Goal: Information Seeking & Learning: Learn about a topic

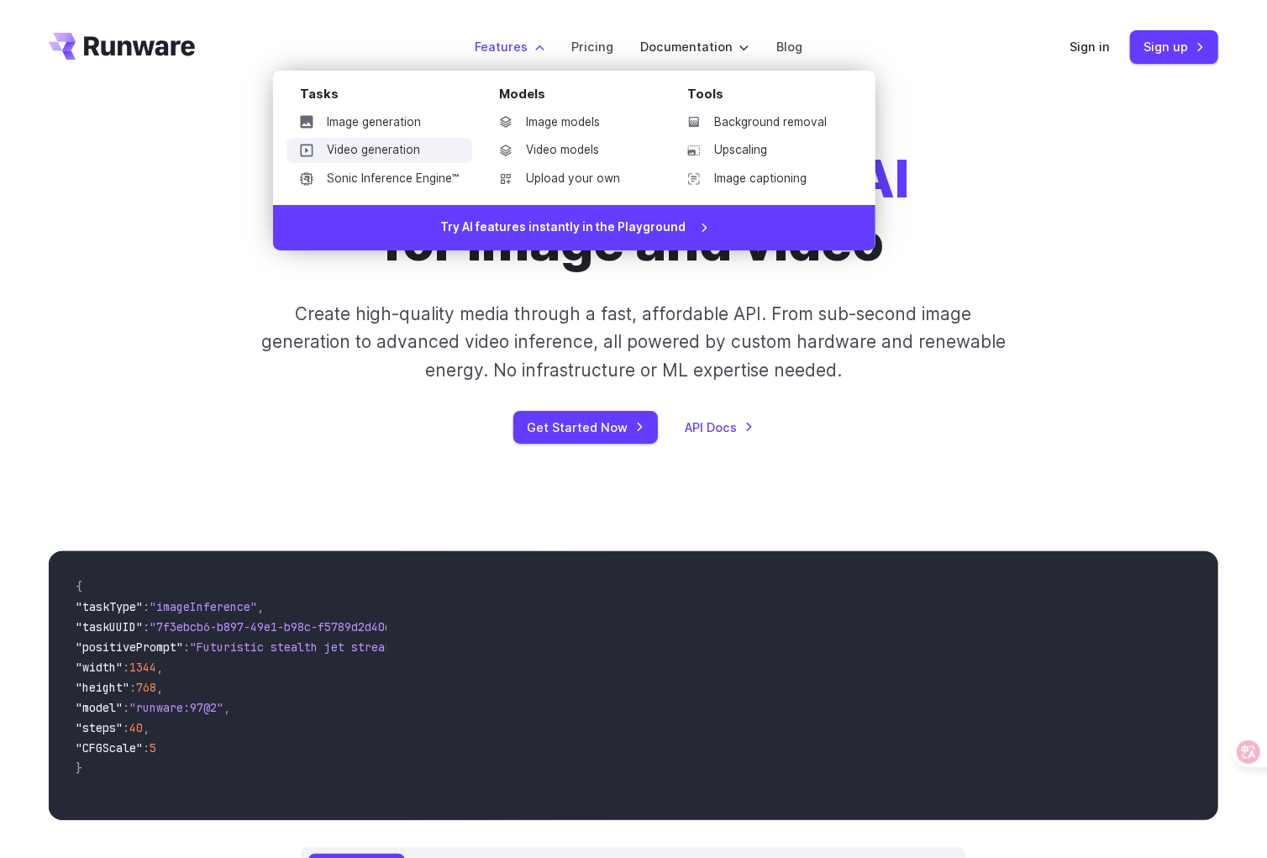
click at [424, 145] on link "Video generation" at bounding box center [380, 150] width 186 height 25
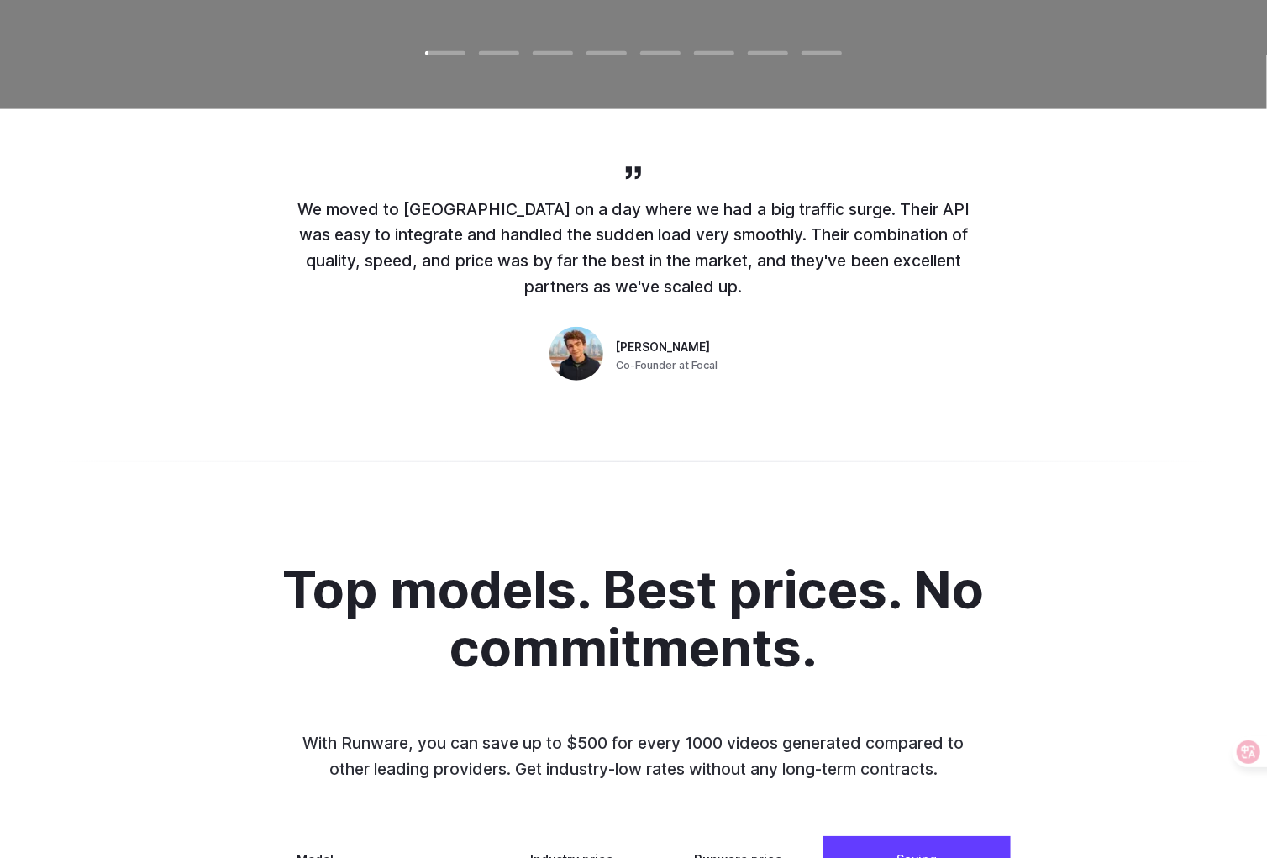
scroll to position [1119, 0]
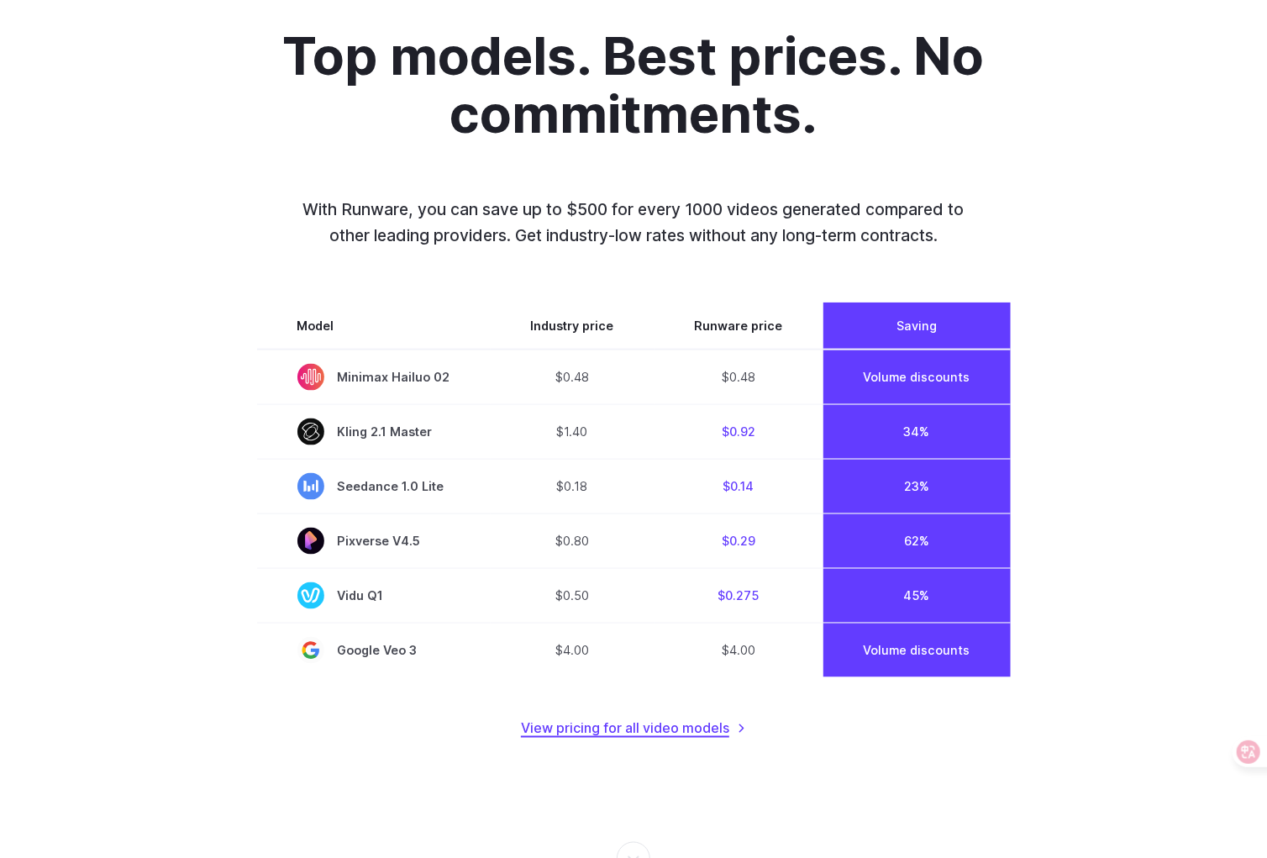
click at [675, 724] on link "View pricing for all video models" at bounding box center [633, 729] width 225 height 22
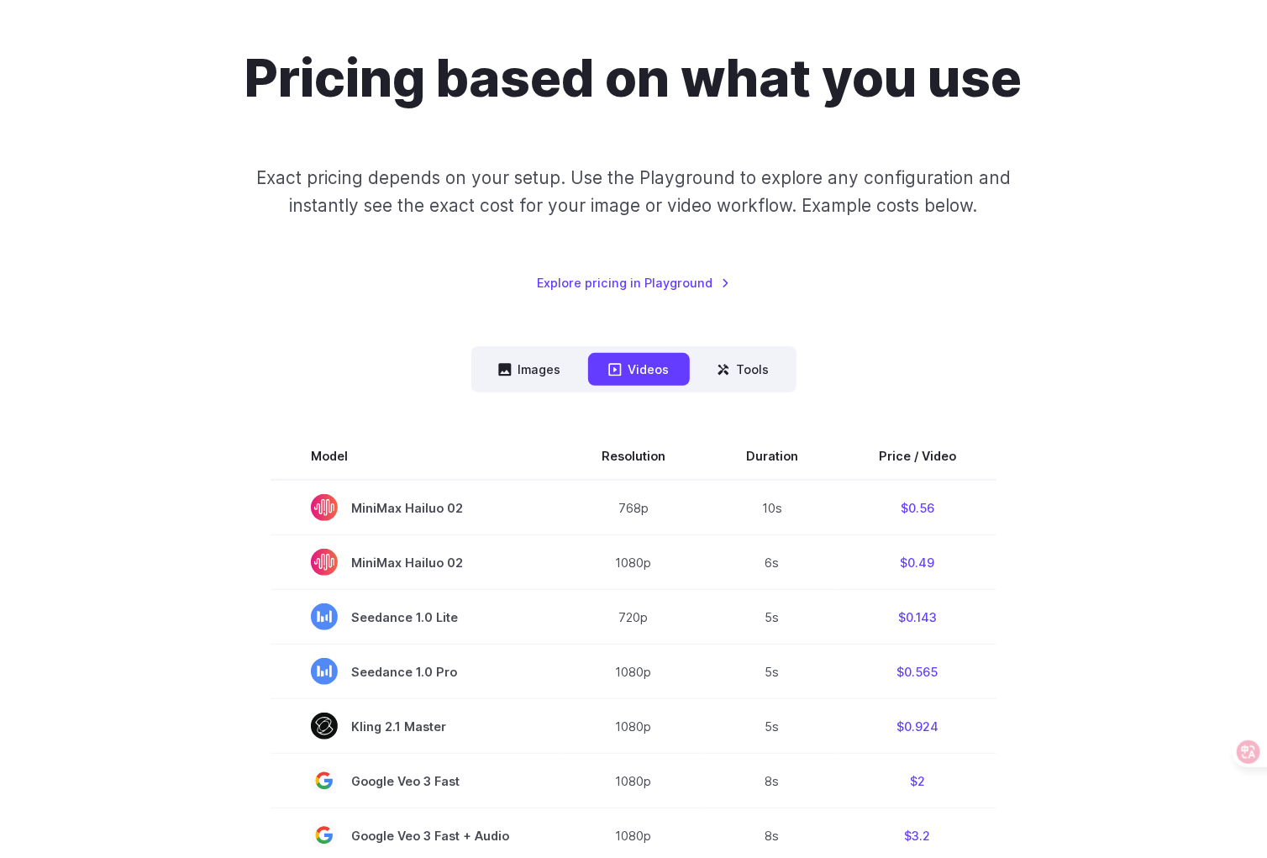
scroll to position [335, 0]
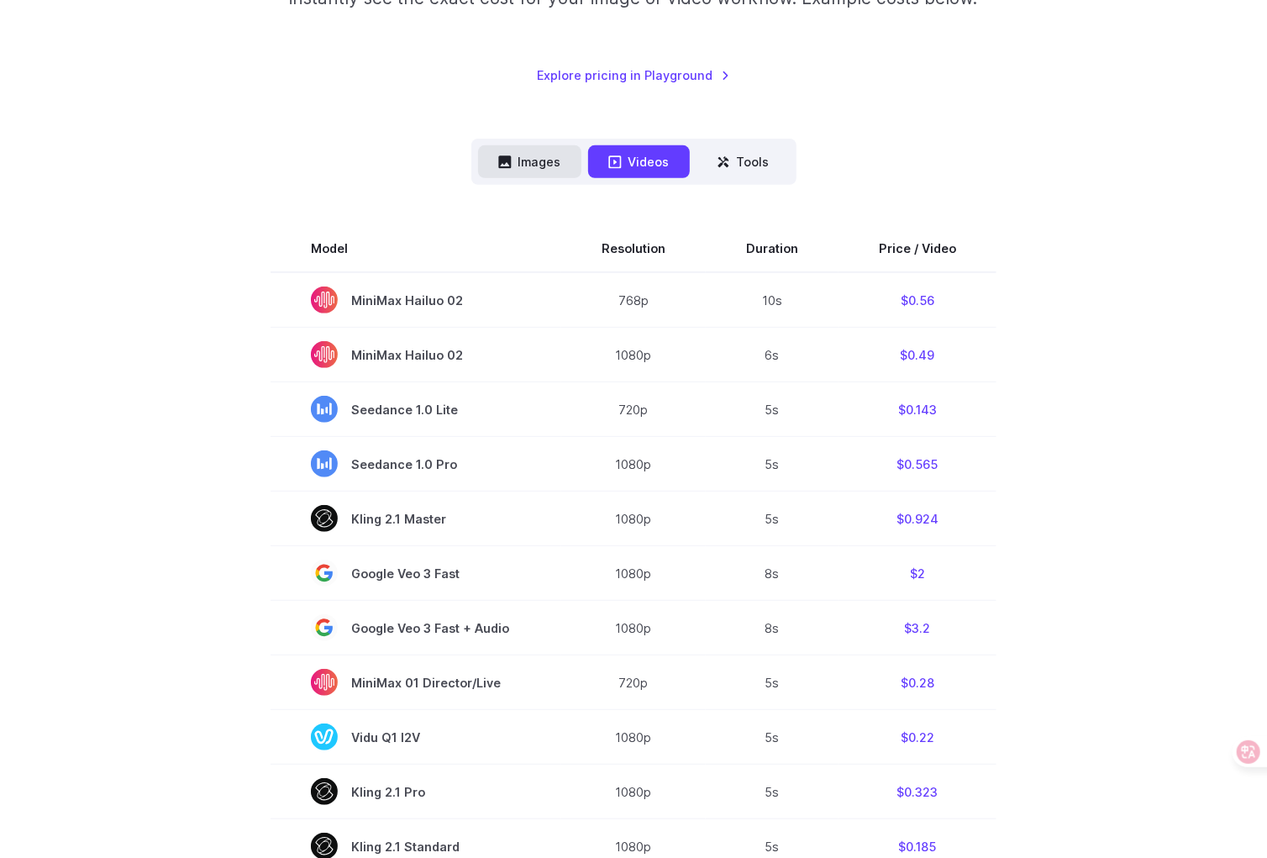
click at [503, 170] on button "Images" at bounding box center [529, 161] width 103 height 33
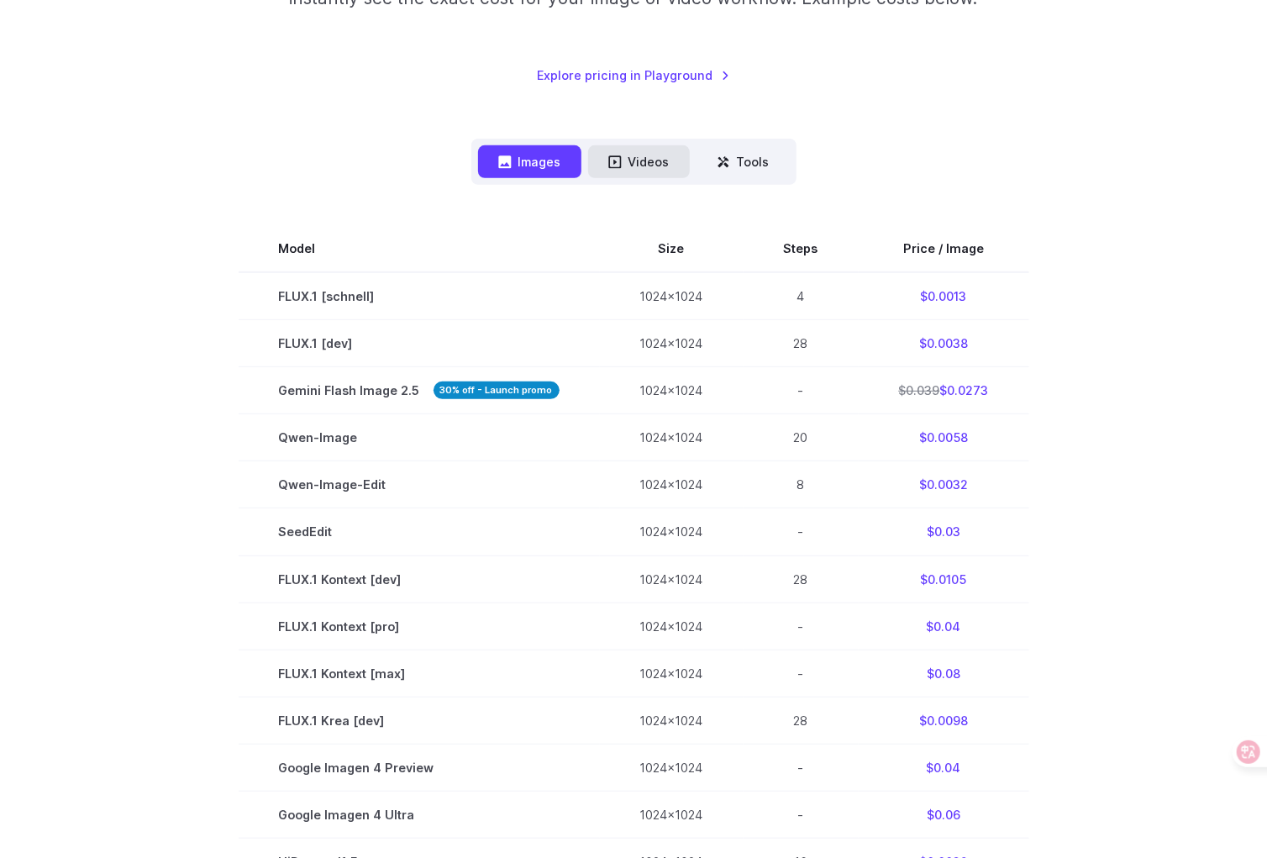
click at [624, 170] on button "Videos" at bounding box center [639, 161] width 102 height 33
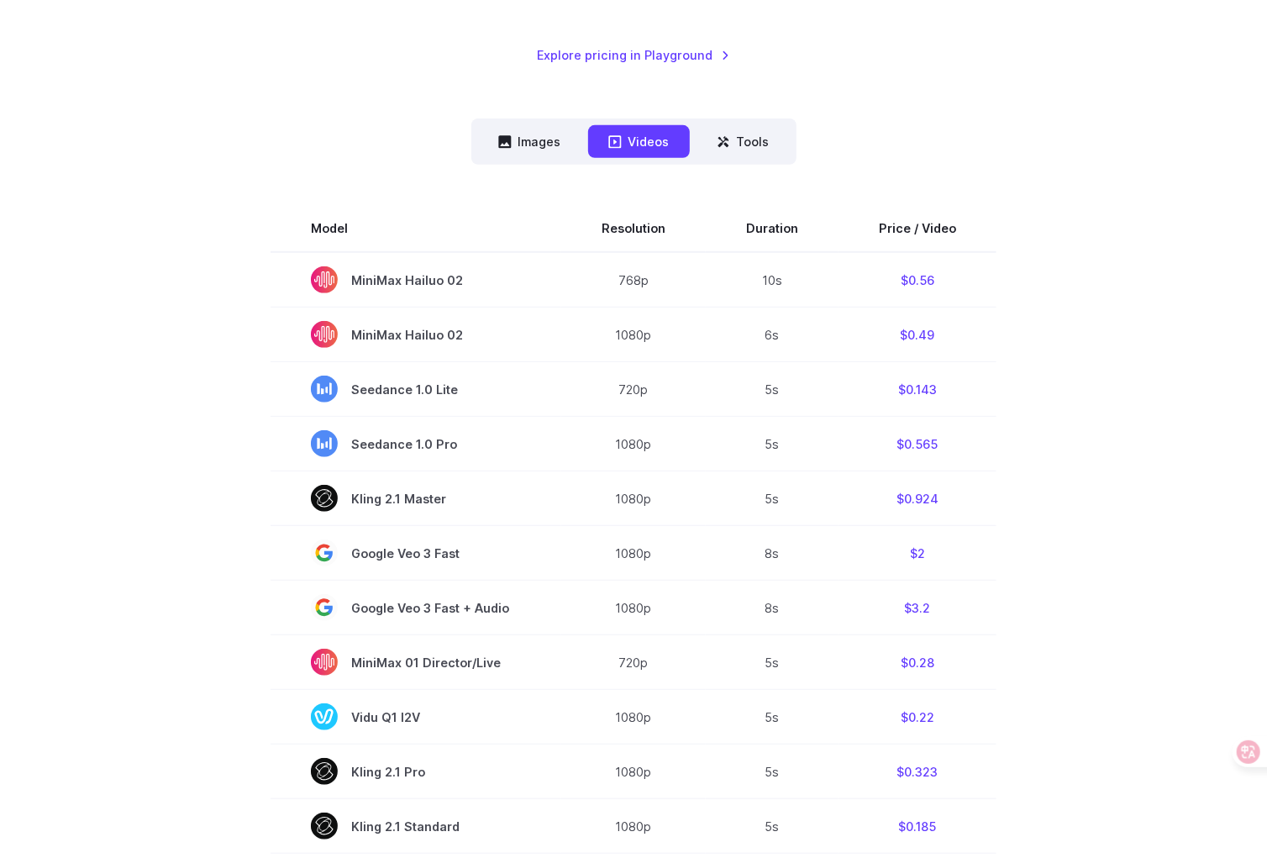
scroll to position [0, 0]
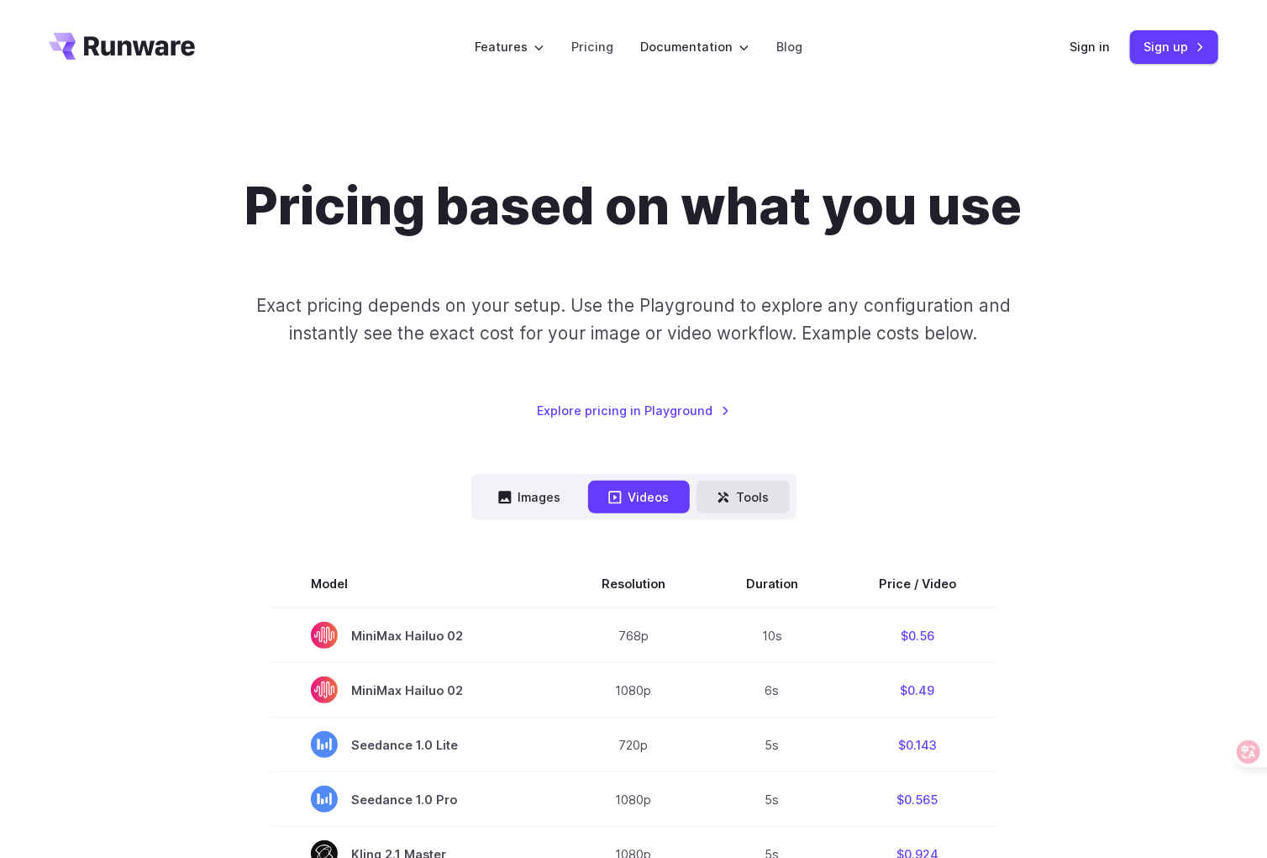
click at [753, 482] on button "Tools" at bounding box center [743, 497] width 93 height 33
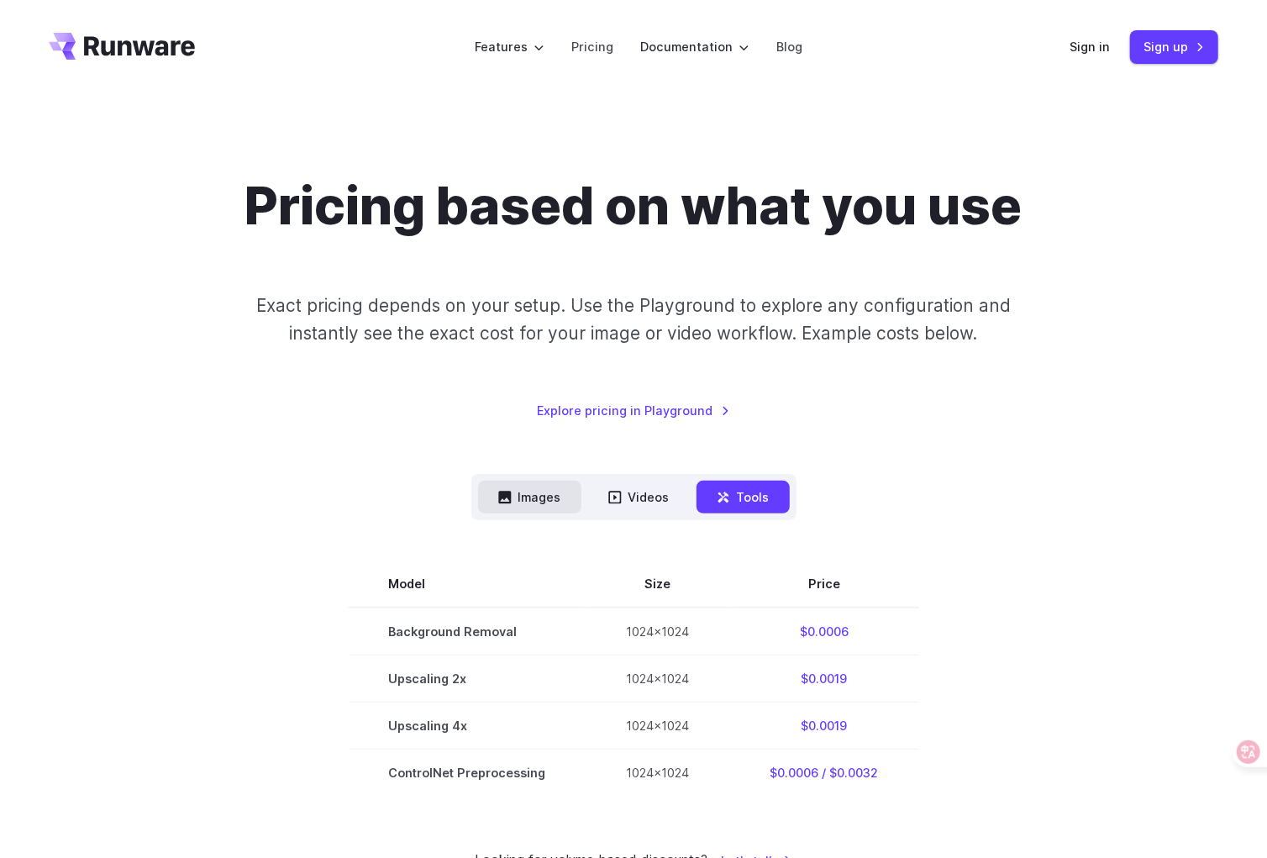
click at [540, 485] on button "Images" at bounding box center [529, 497] width 103 height 33
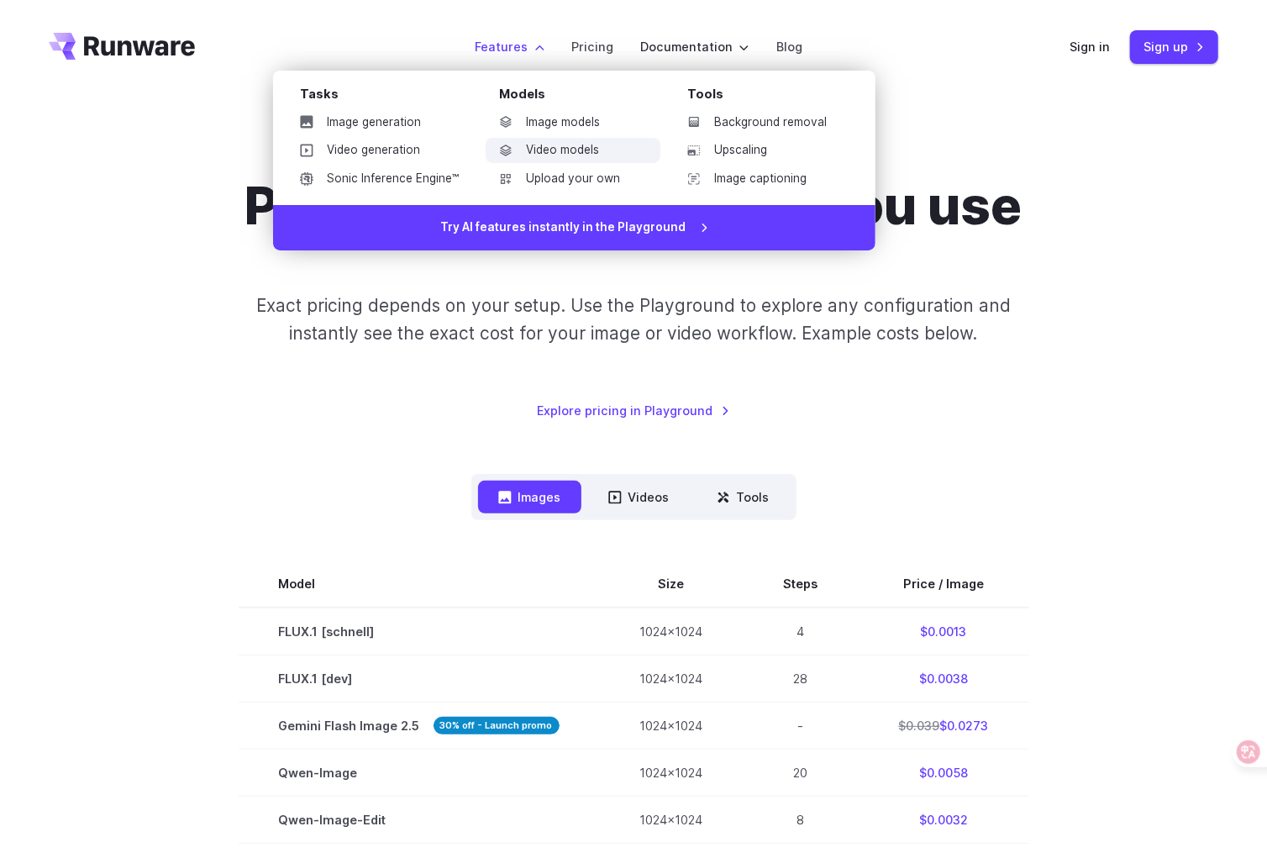
click at [584, 150] on link "Video models" at bounding box center [573, 150] width 175 height 25
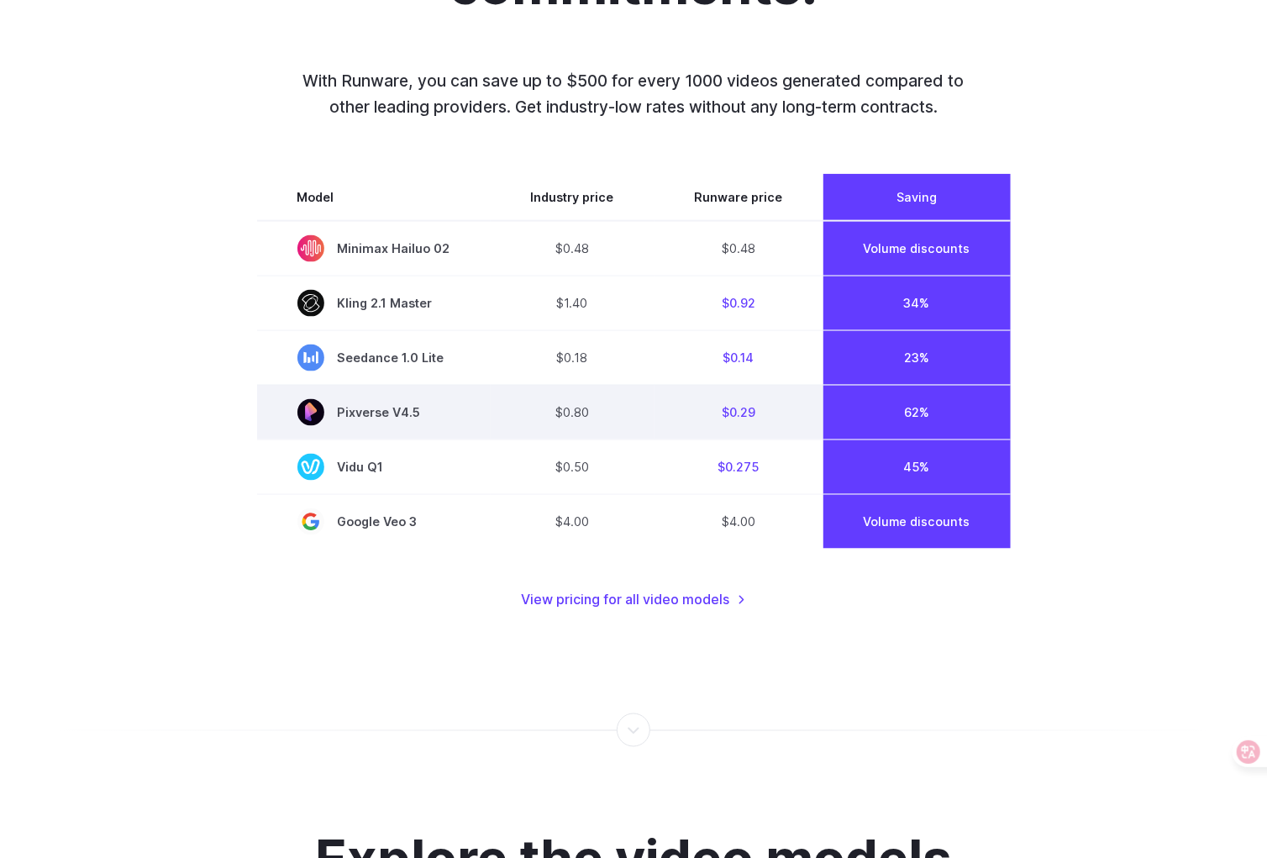
scroll to position [1430, 0]
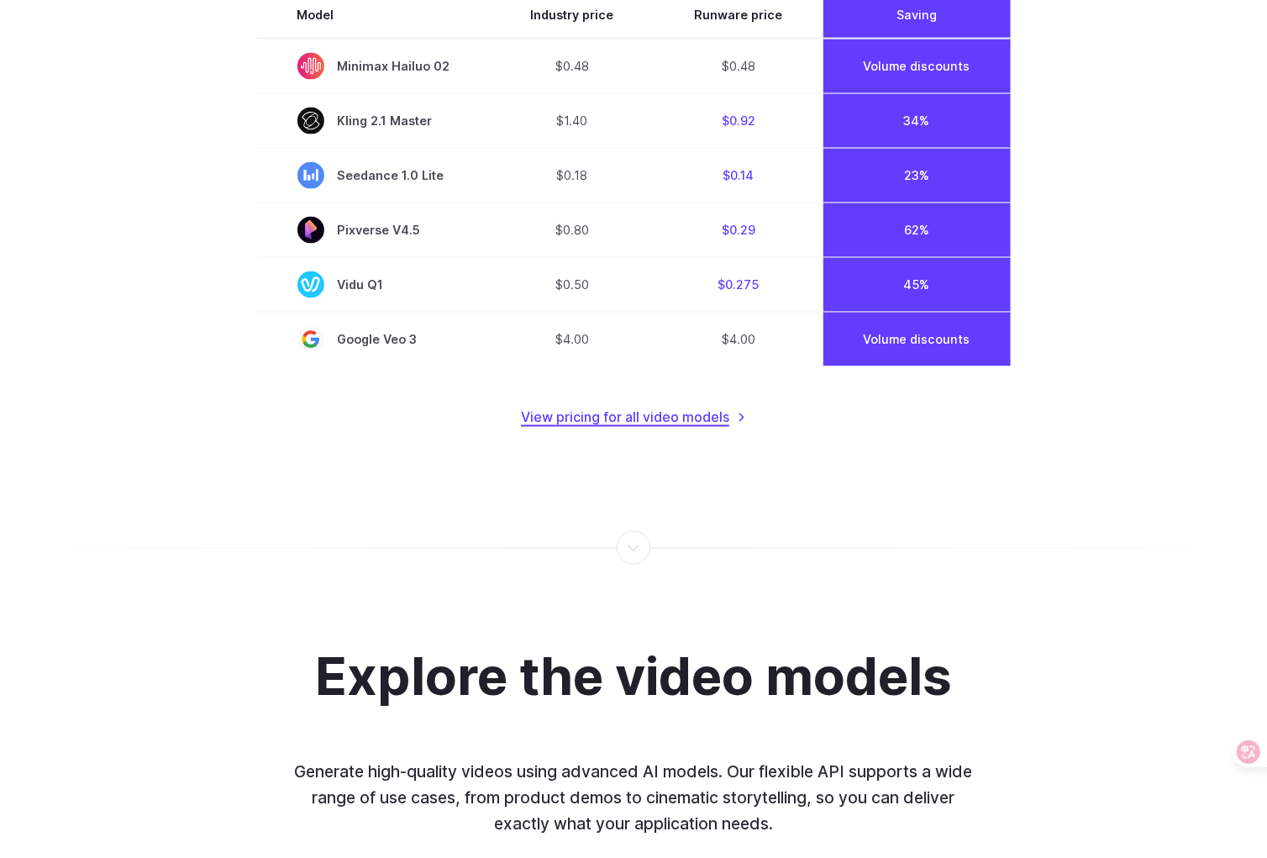
click at [688, 418] on link "View pricing for all video models" at bounding box center [633, 418] width 225 height 22
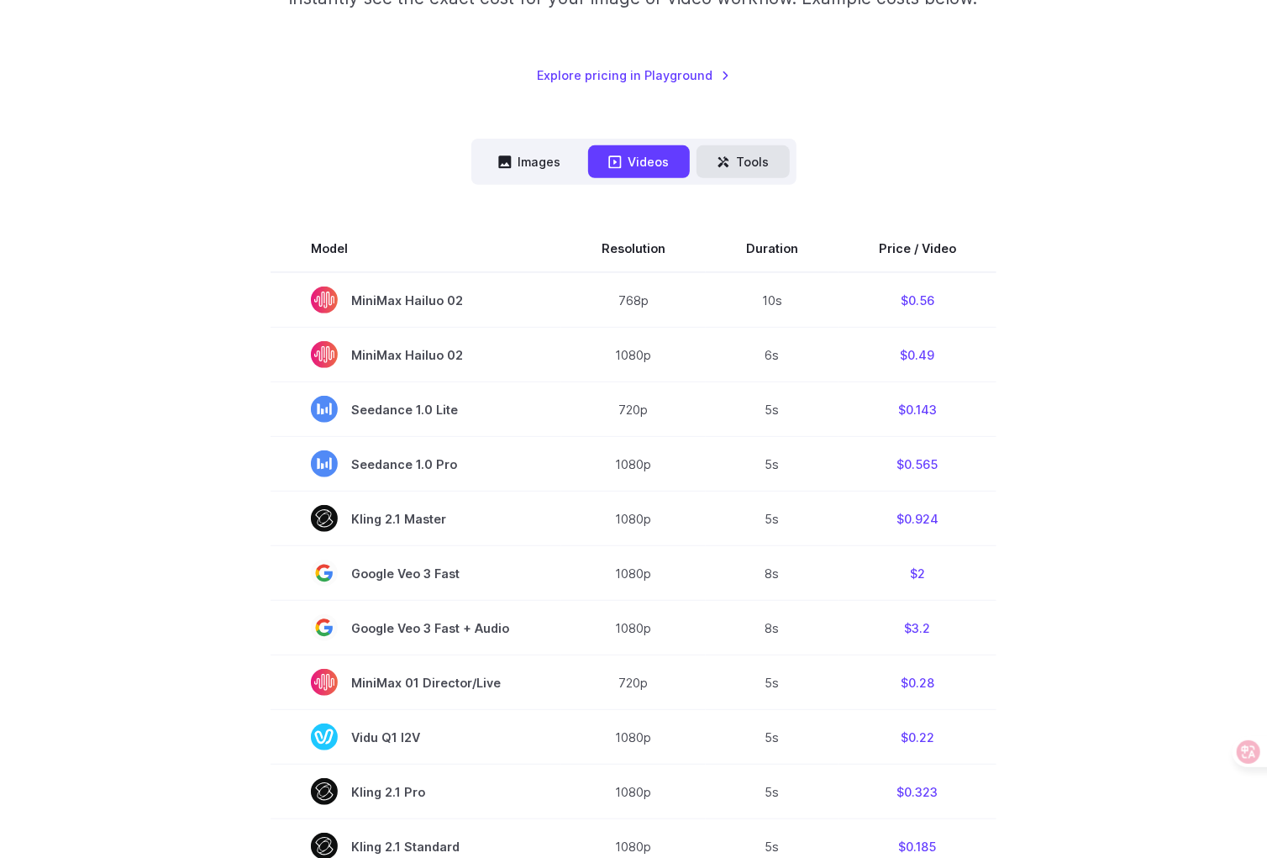
click at [763, 157] on button "Tools" at bounding box center [743, 161] width 93 height 33
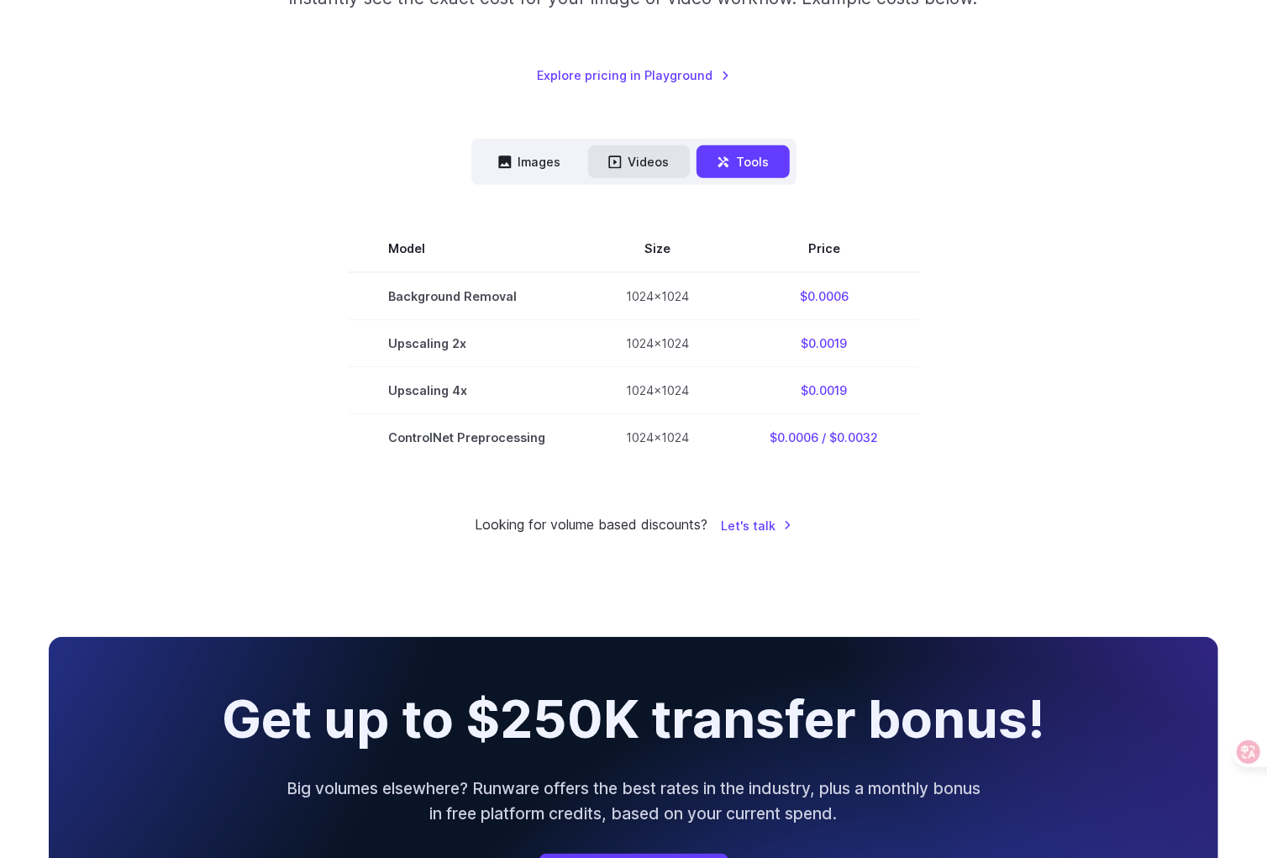
click at [613, 151] on button "Videos" at bounding box center [639, 161] width 102 height 33
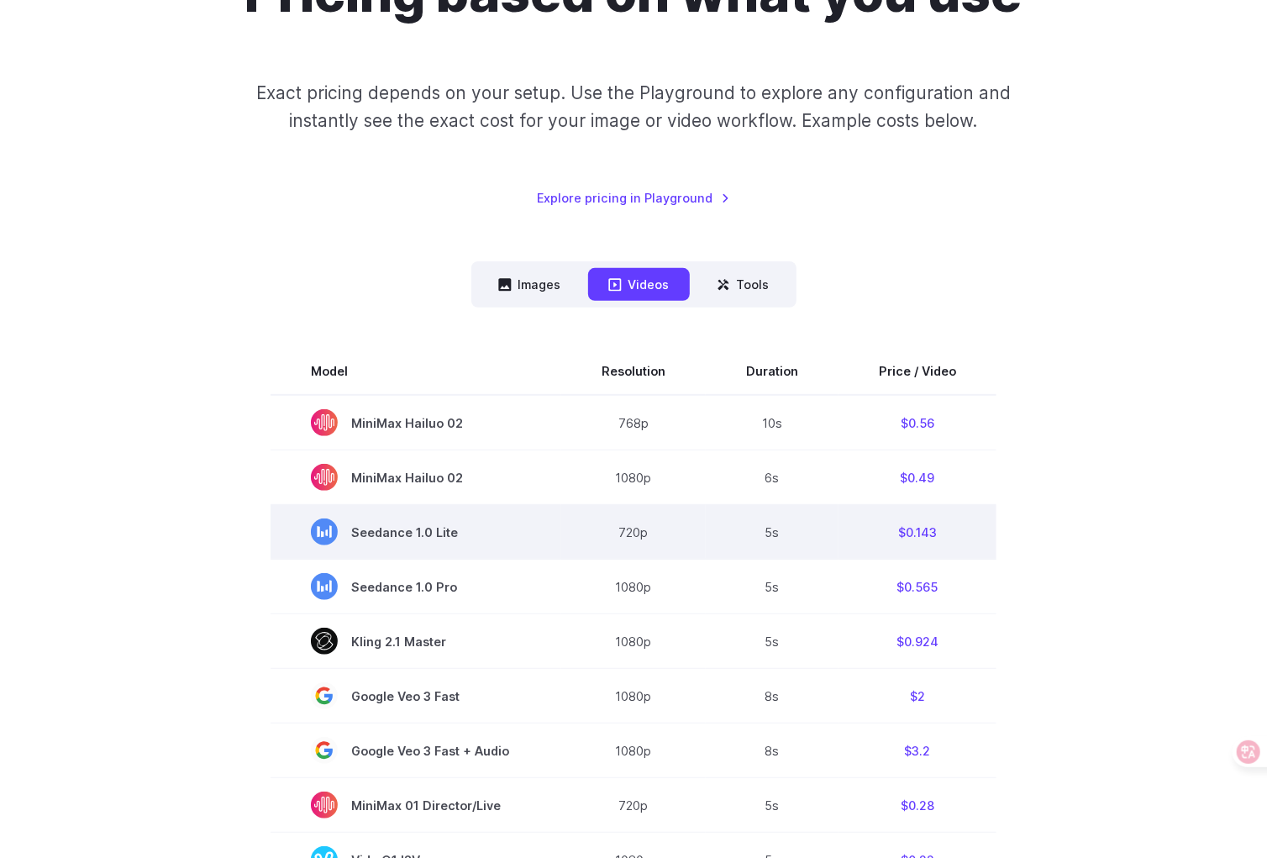
scroll to position [167, 0]
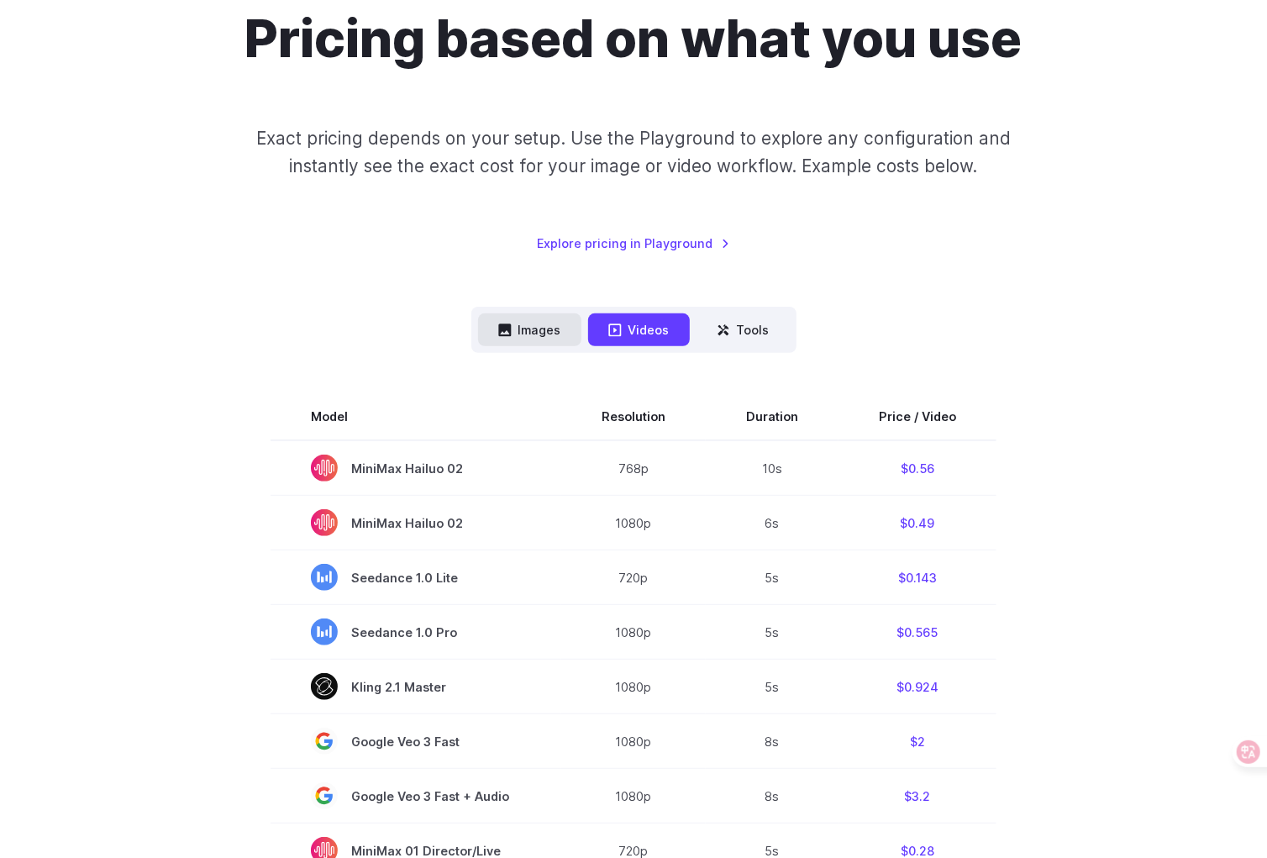
click at [545, 327] on button "Images" at bounding box center [529, 329] width 103 height 33
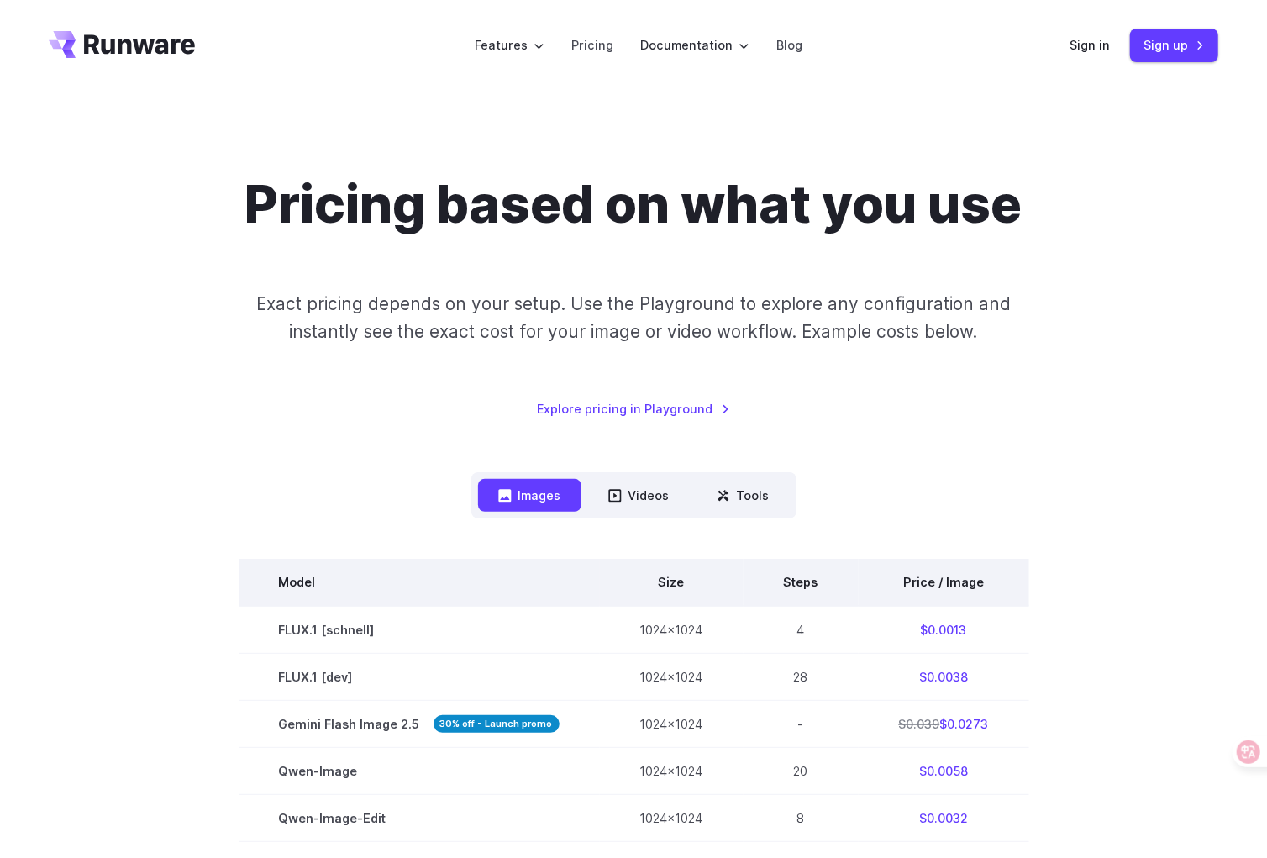
scroll to position [0, 0]
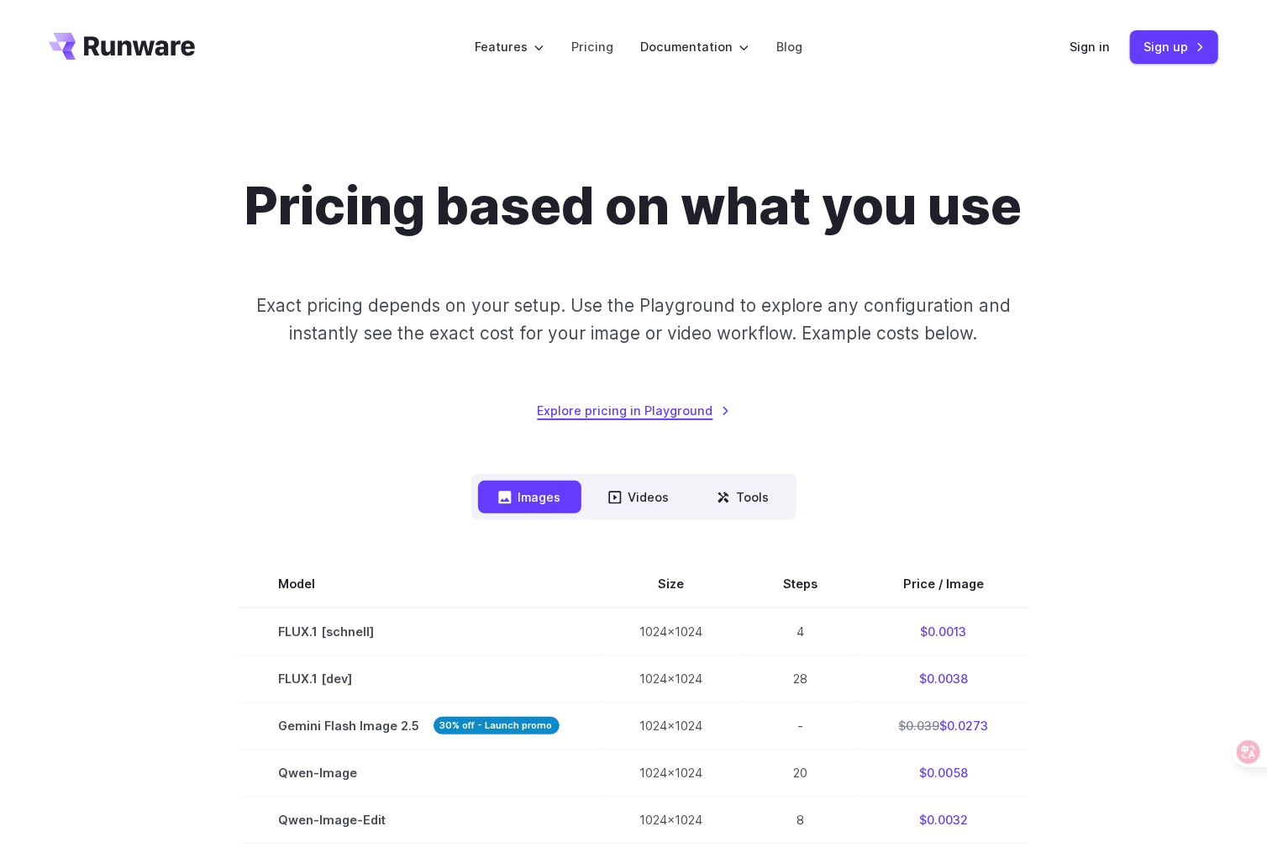
click at [711, 408] on link "Explore pricing in Playground" at bounding box center [634, 410] width 192 height 19
click at [797, 54] on link "Blog" at bounding box center [789, 46] width 26 height 19
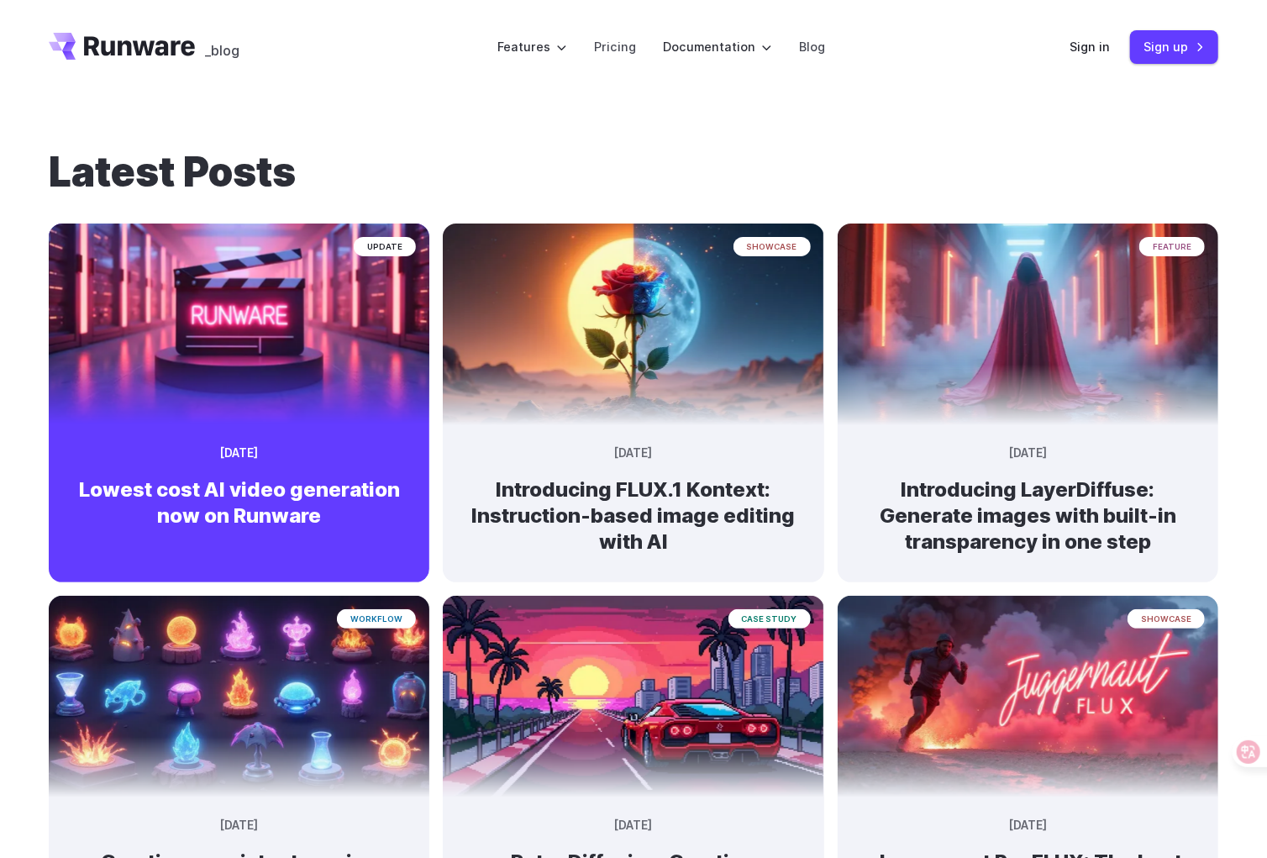
click at [246, 529] on div "update July 3, 2025 Lowest cost AI video generation now on Runware" at bounding box center [239, 493] width 381 height 124
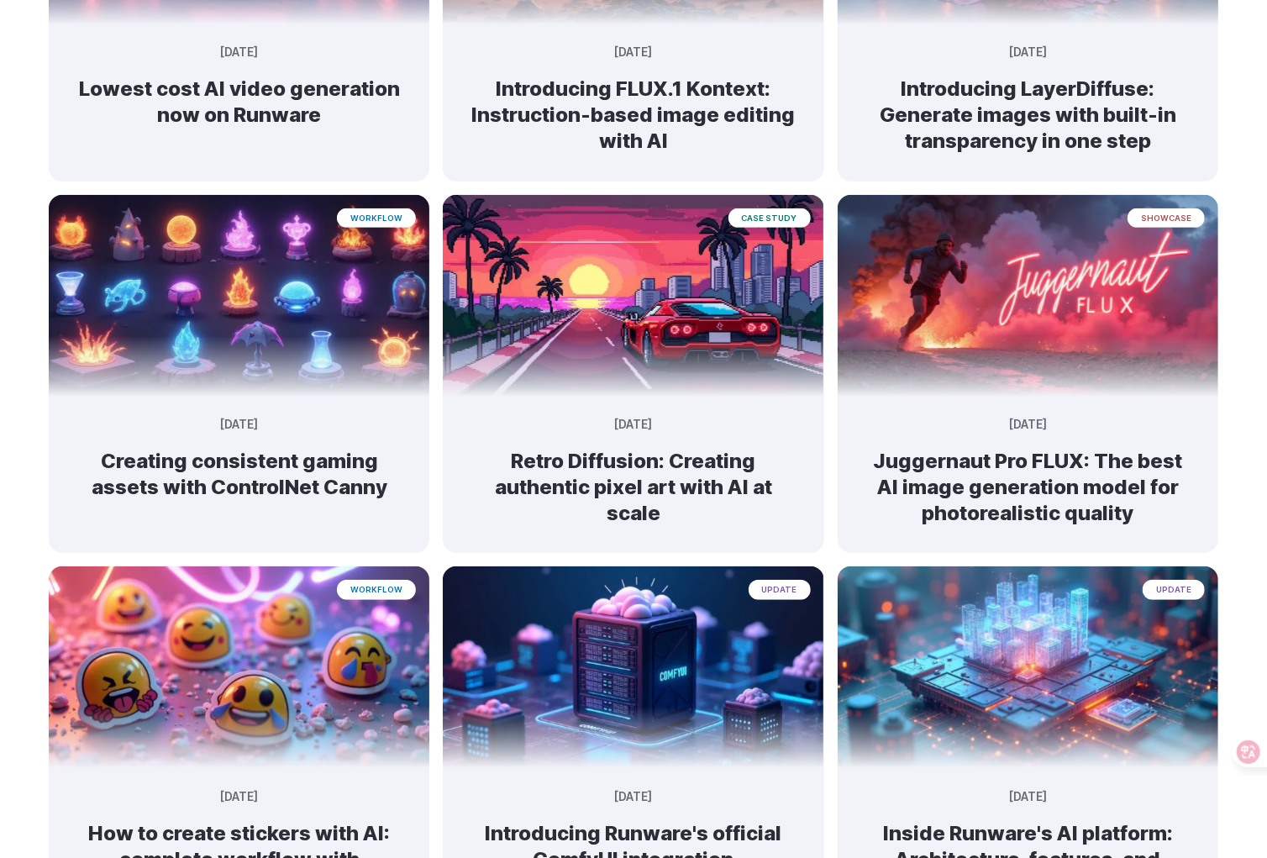
scroll to position [1008, 0]
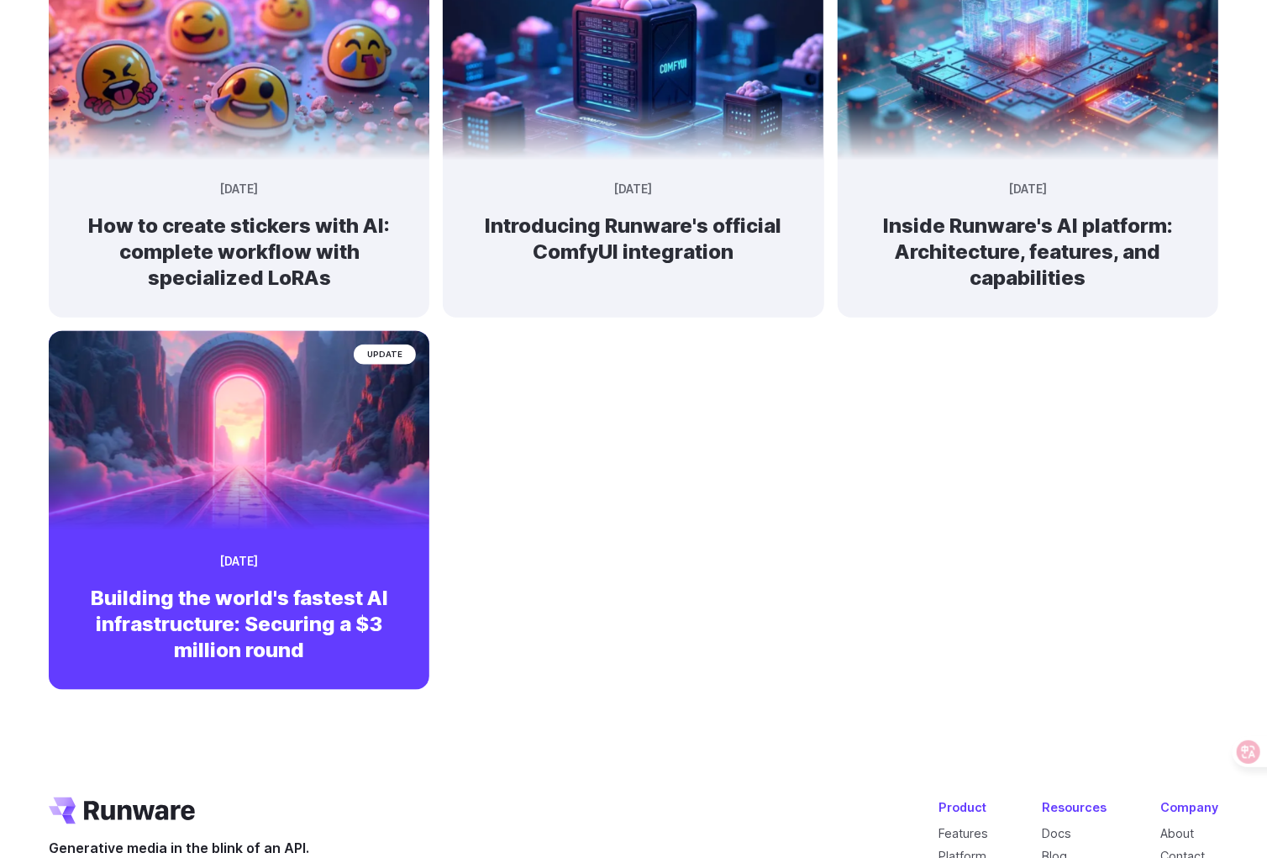
click at [257, 613] on h2 "Building the world's fastest AI infrastructure: Securing a $3 million round" at bounding box center [239, 624] width 327 height 79
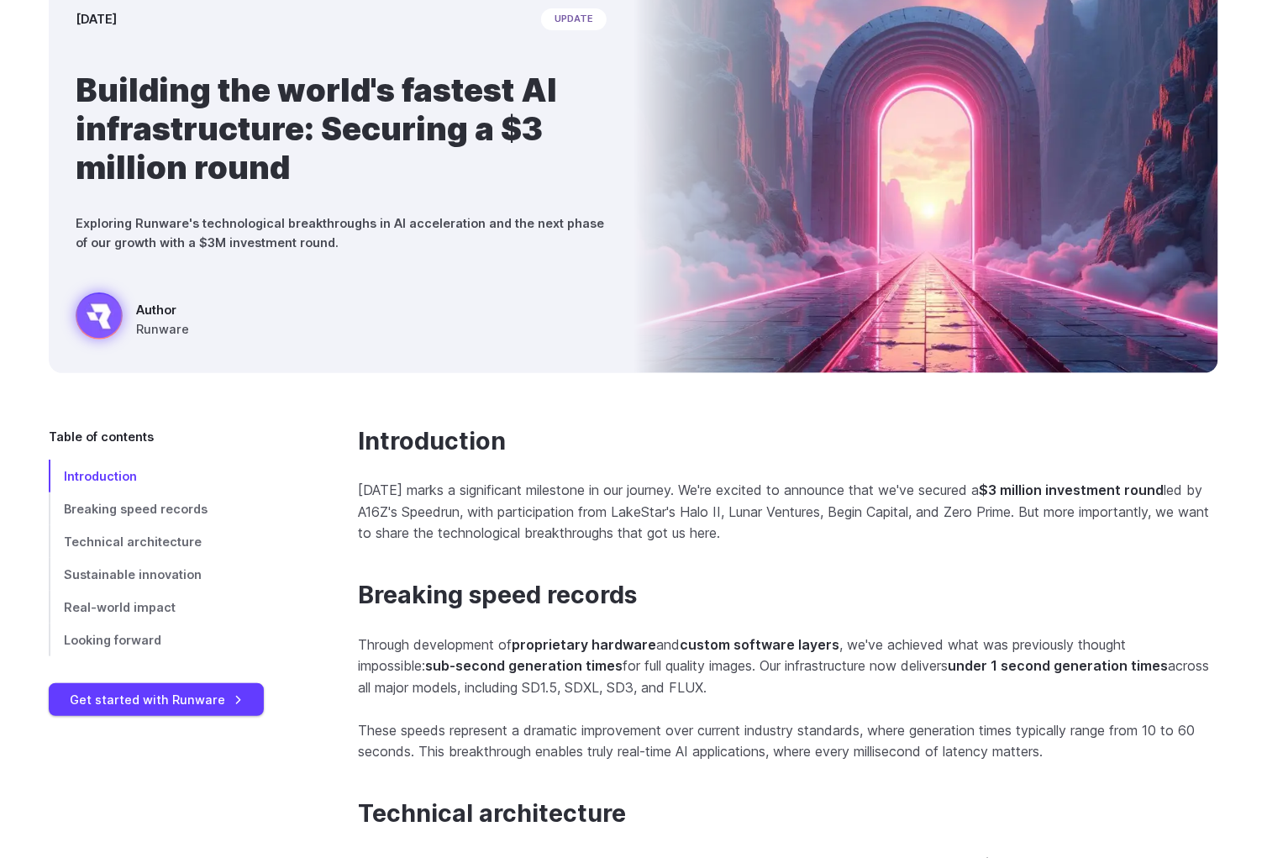
scroll to position [167, 0]
click at [1247, 748] on div at bounding box center [1242, 752] width 45 height 30
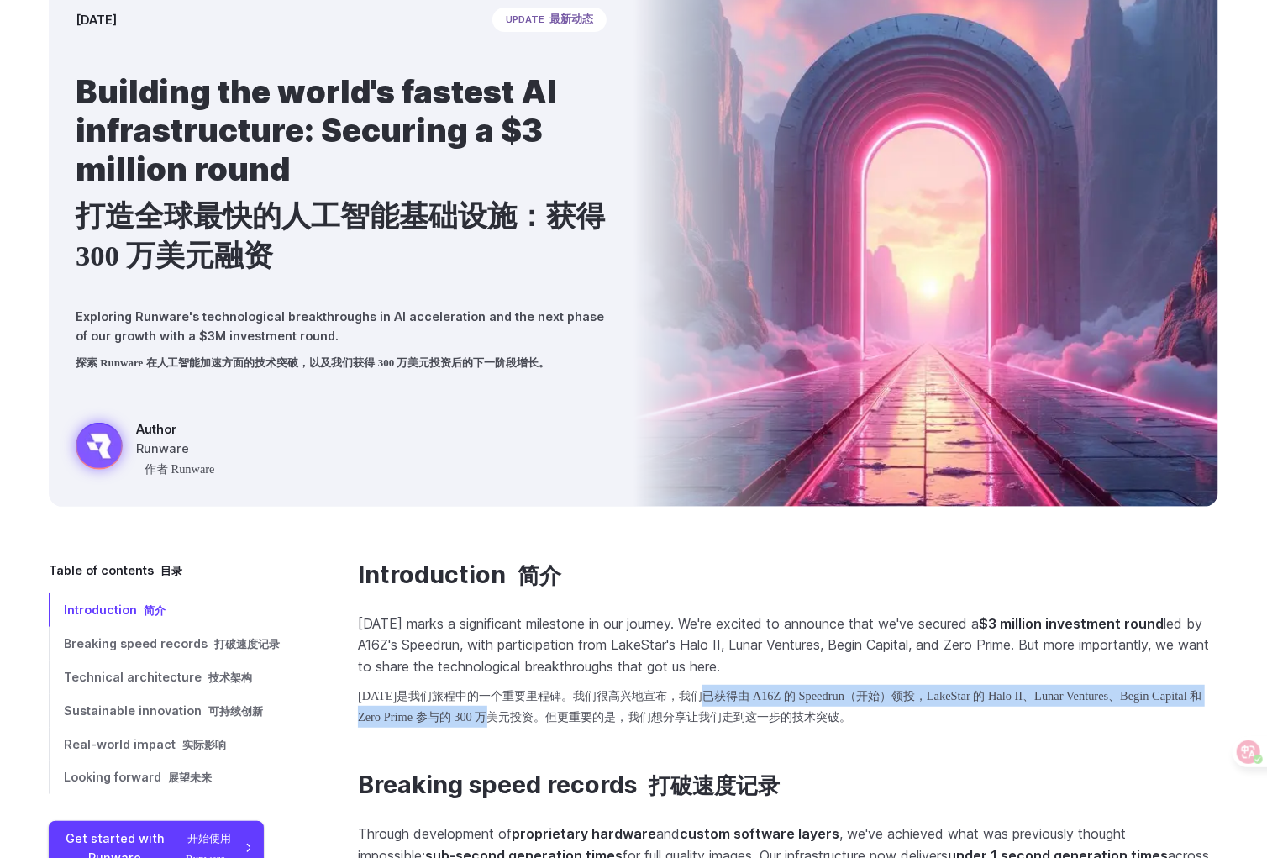
drag, startPoint x: 745, startPoint y: 687, endPoint x: 604, endPoint y: 713, distance: 142.6
click at [604, 713] on font "今天是我们旅程中的一个重要里程碑。我们很高兴地宣布，我们已获得由 A16Z 的 Speedrun（开始）领投，LakeStar 的 Halo II、Lunar…" at bounding box center [780, 706] width 845 height 35
copy font "A16Z 的 Speedrun（开始）领投，LakeStar 的 Halo II、Lunar Ventures、Begin Capital 和 Zero Pr…"
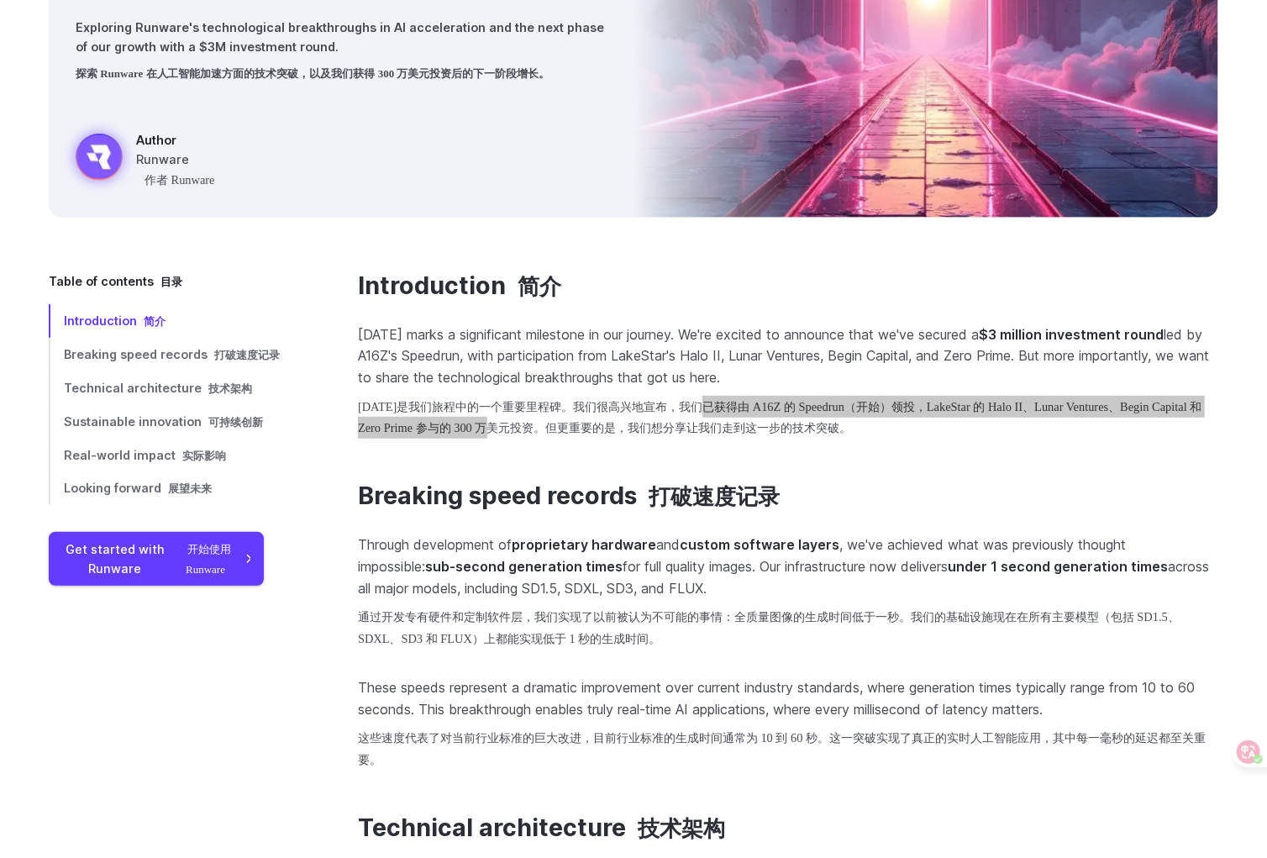
scroll to position [504, 0]
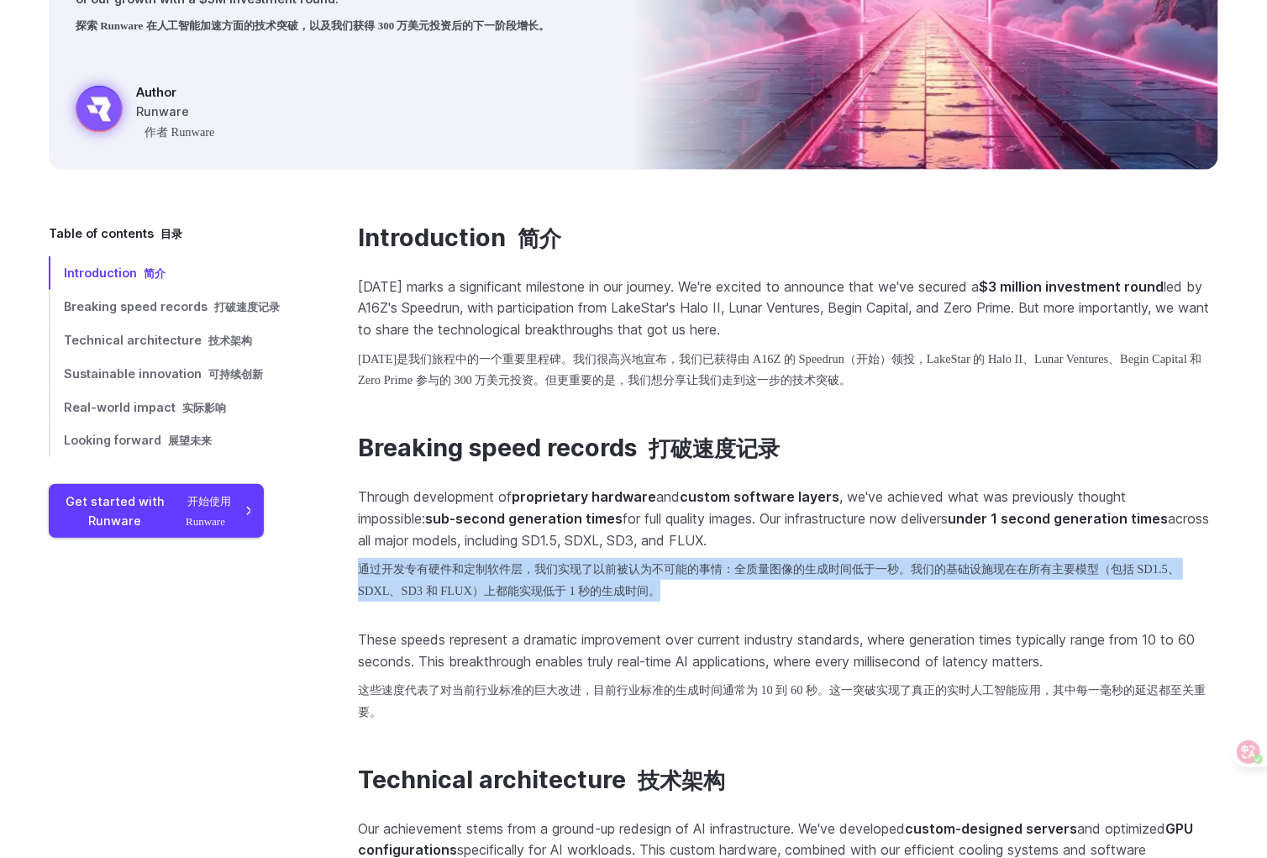
drag, startPoint x: 676, startPoint y: 590, endPoint x: 315, endPoint y: 584, distance: 361.4
copy font "通过开发专有硬件和定制软件层，我们实现了以前被认为不可能的事情：全质量图像的生成时间低于一秒。我们的基础设施现在在所有主要模型（包括 SD1.5、SDXL、S…"
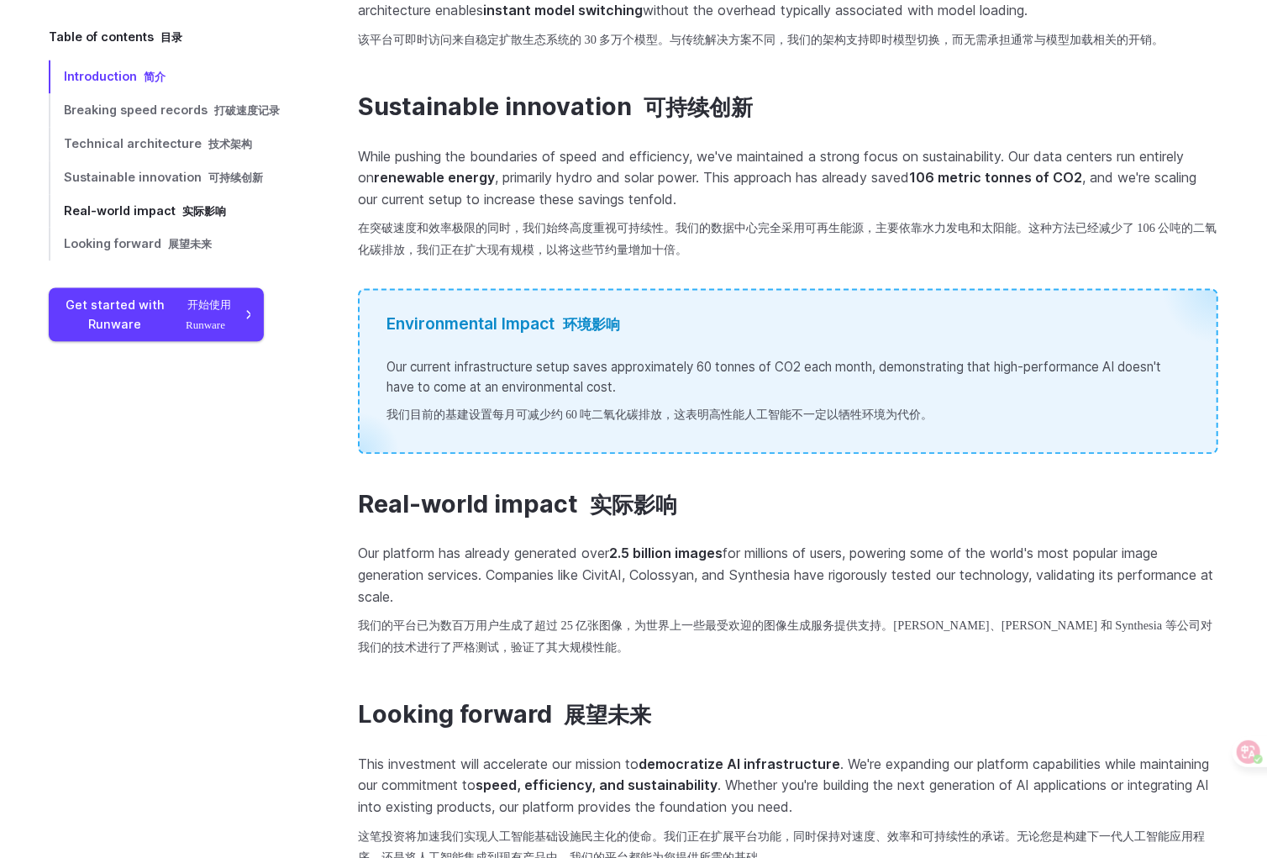
scroll to position [1680, 0]
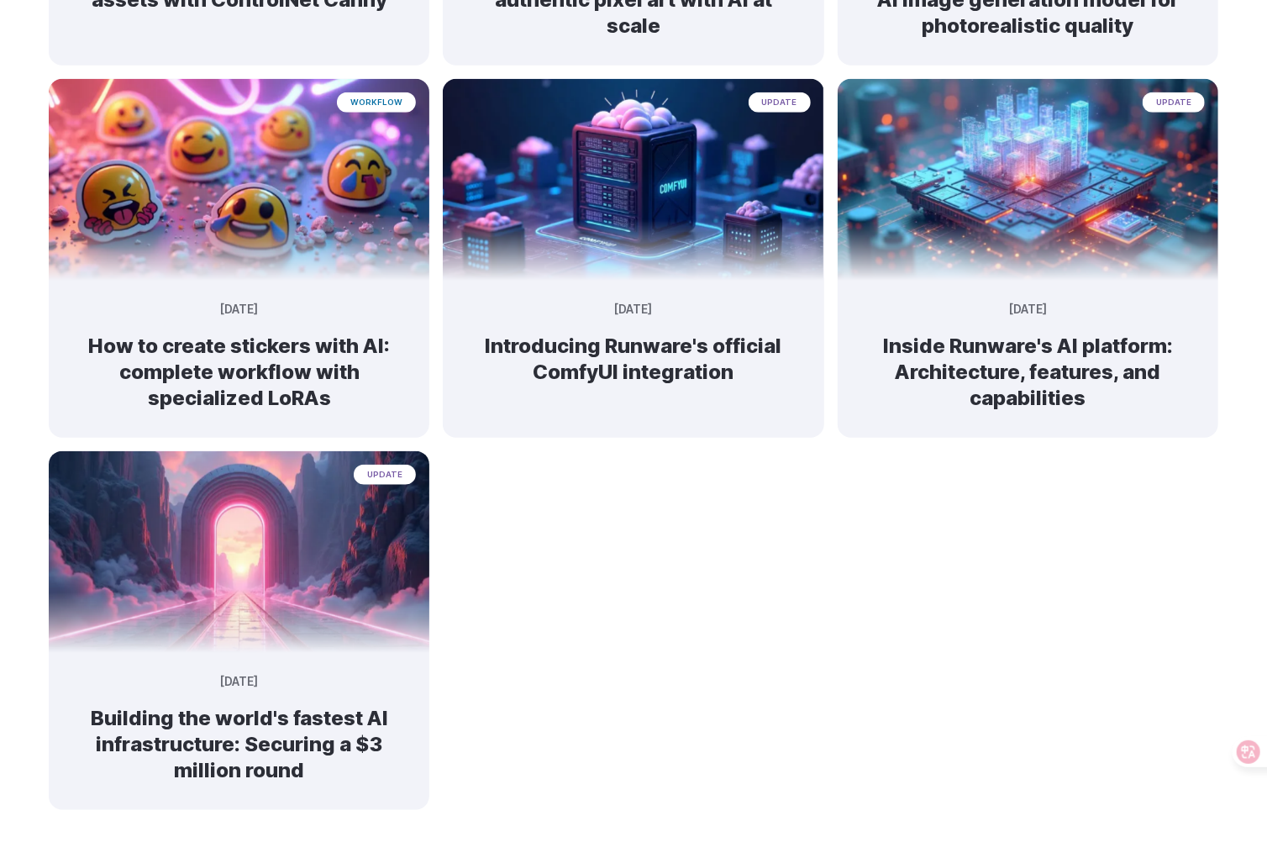
scroll to position [840, 0]
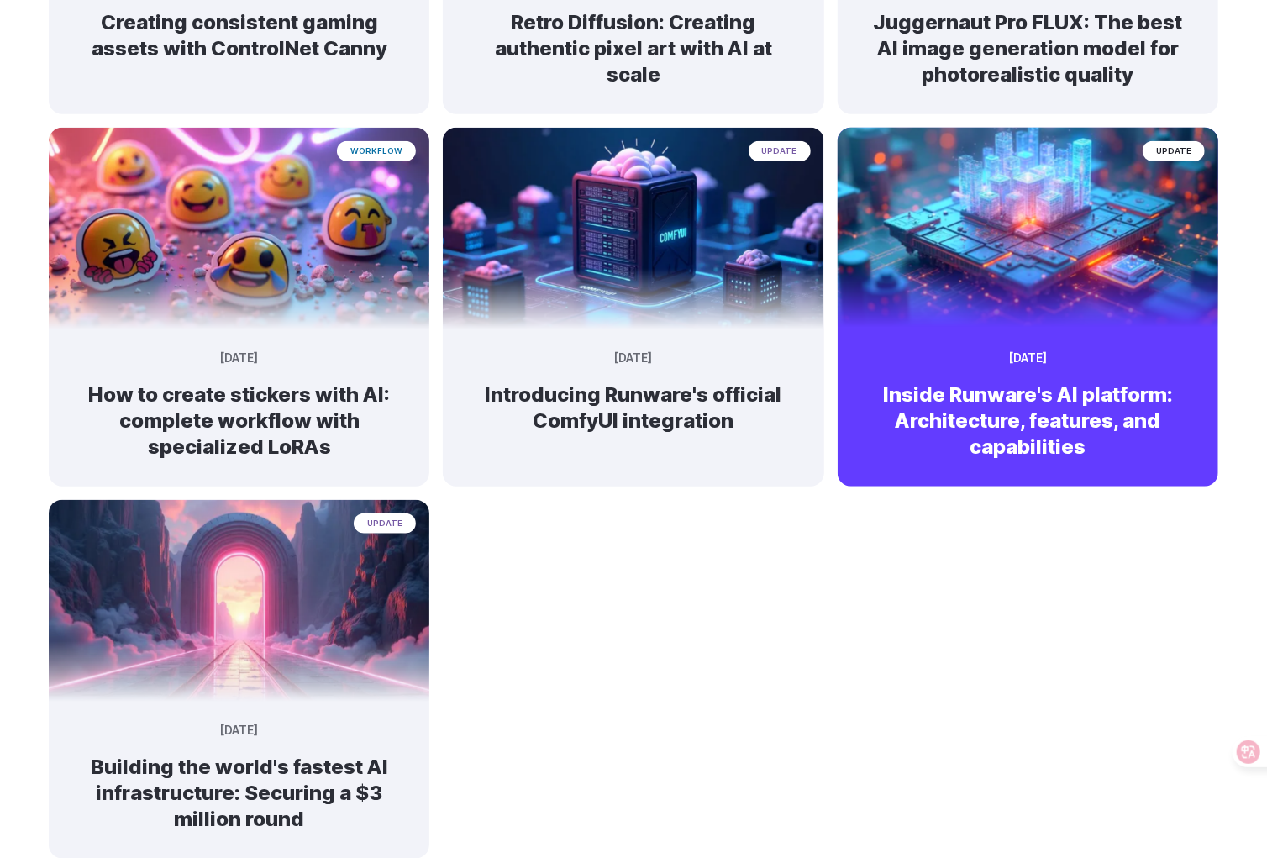
click at [1049, 407] on h2 "Inside Runware's AI platform: Architecture, features, and capabilities" at bounding box center [1028, 421] width 327 height 79
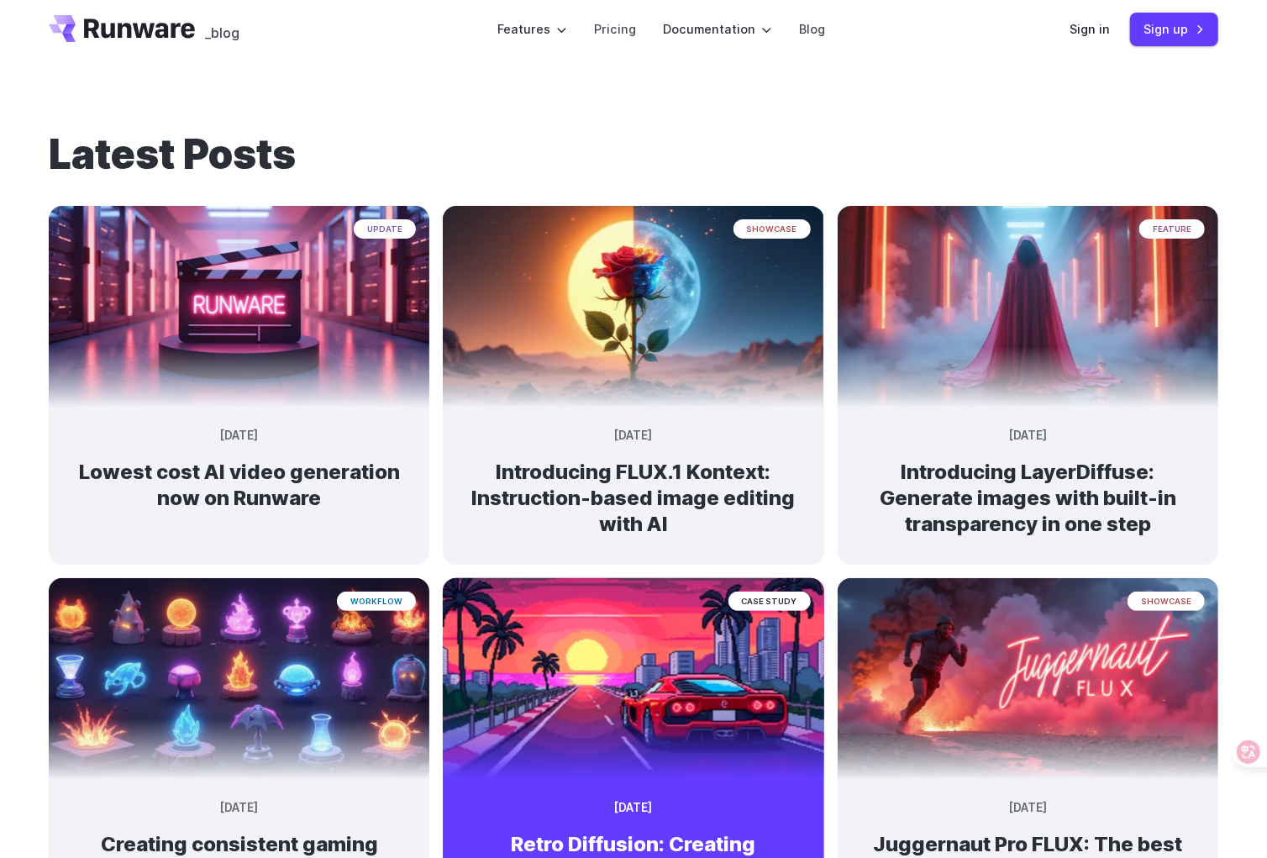
scroll to position [0, 0]
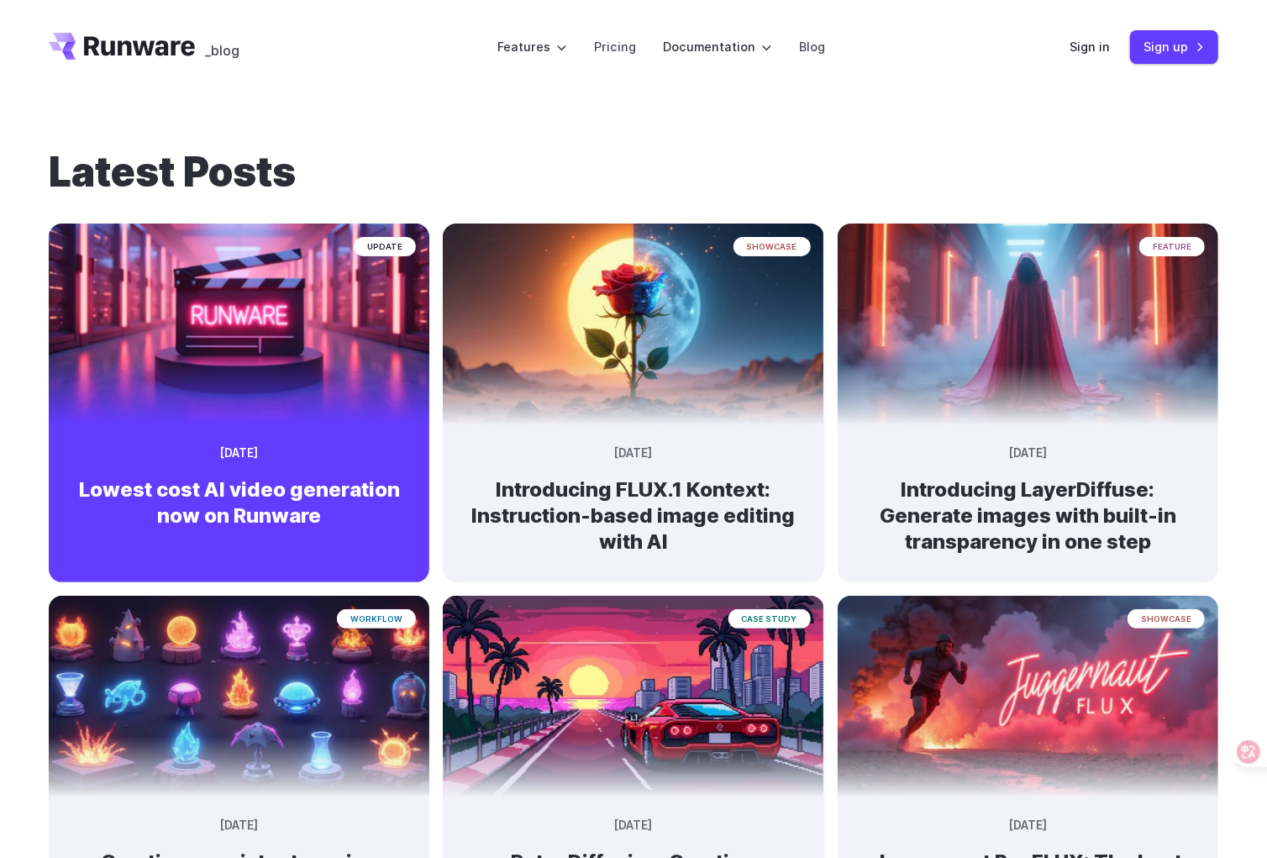
click at [246, 404] on img at bounding box center [239, 317] width 400 height 212
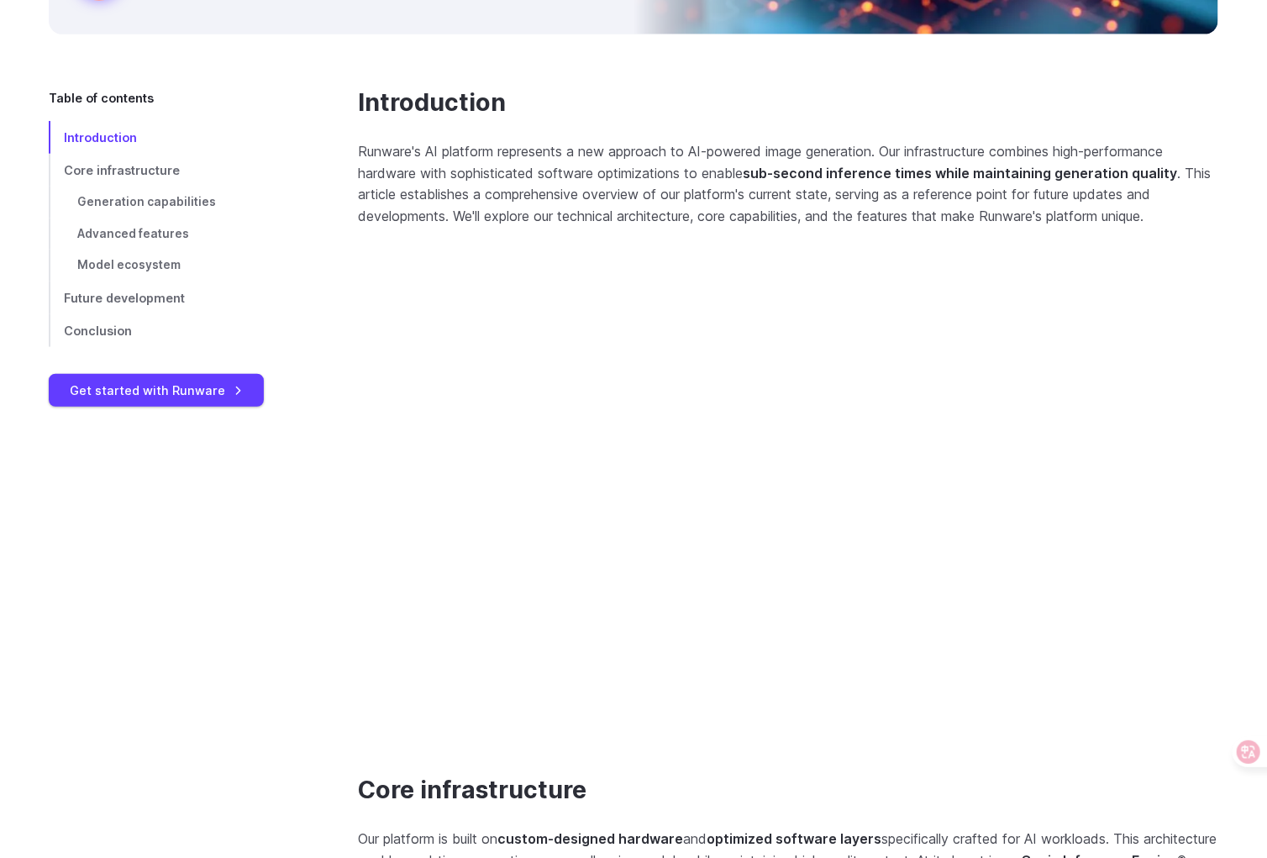
scroll to position [840, 0]
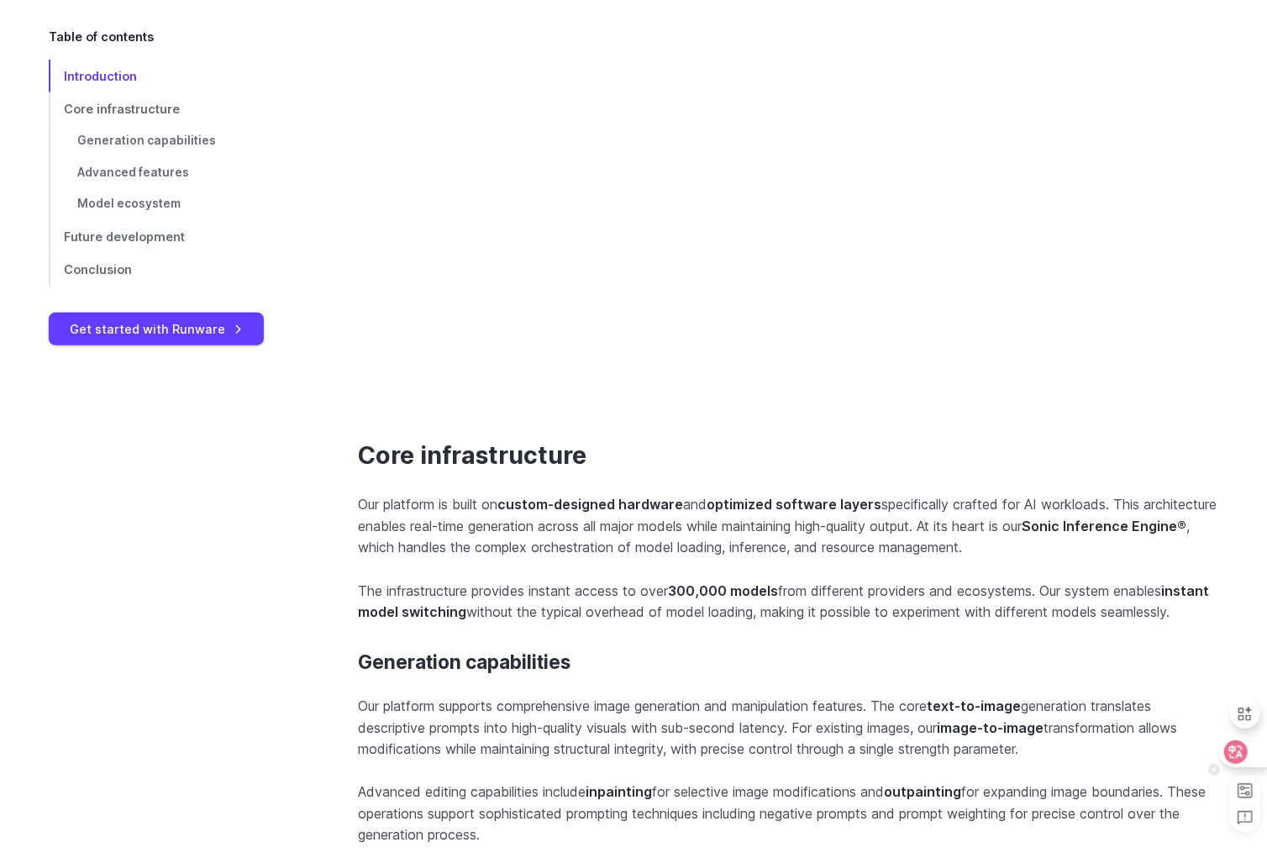
click at [1224, 742] on div at bounding box center [1242, 752] width 45 height 30
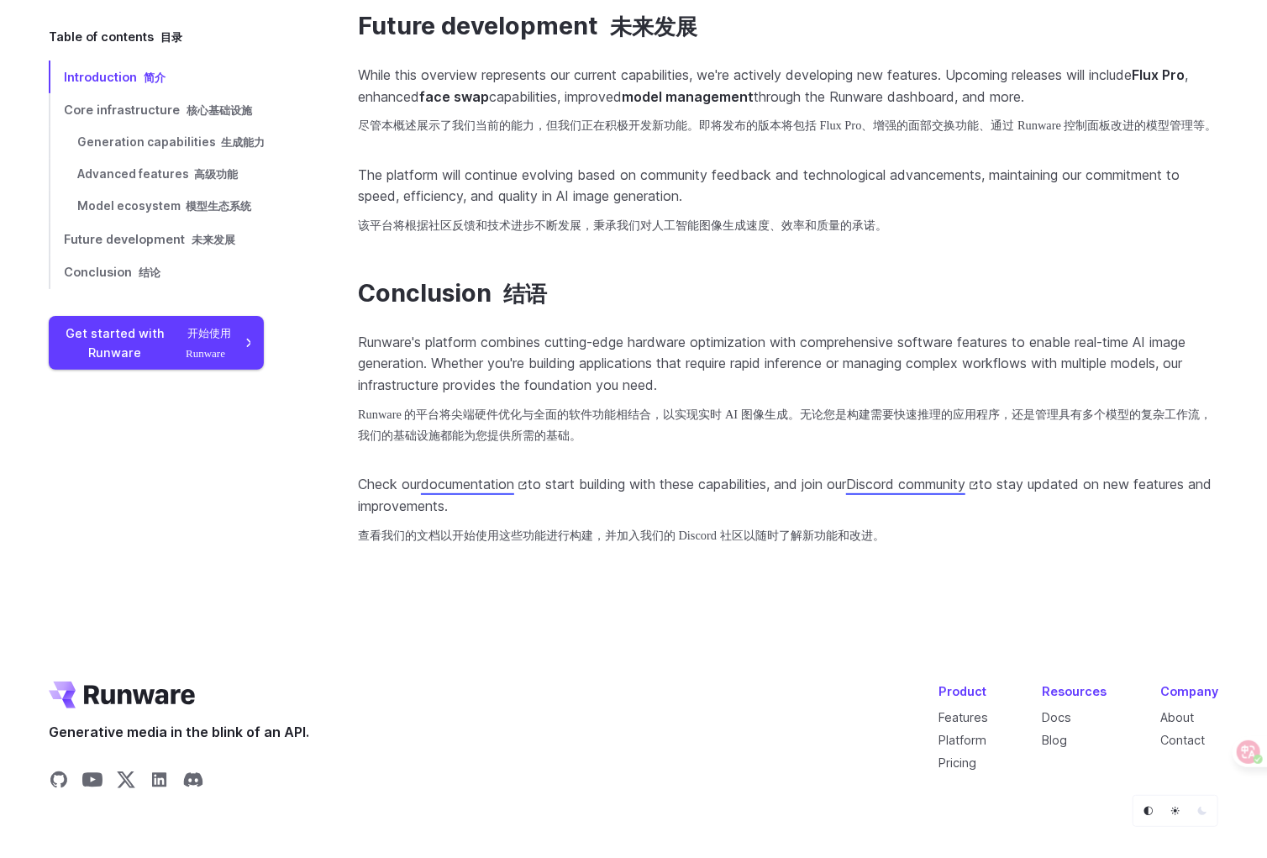
scroll to position [3989, 0]
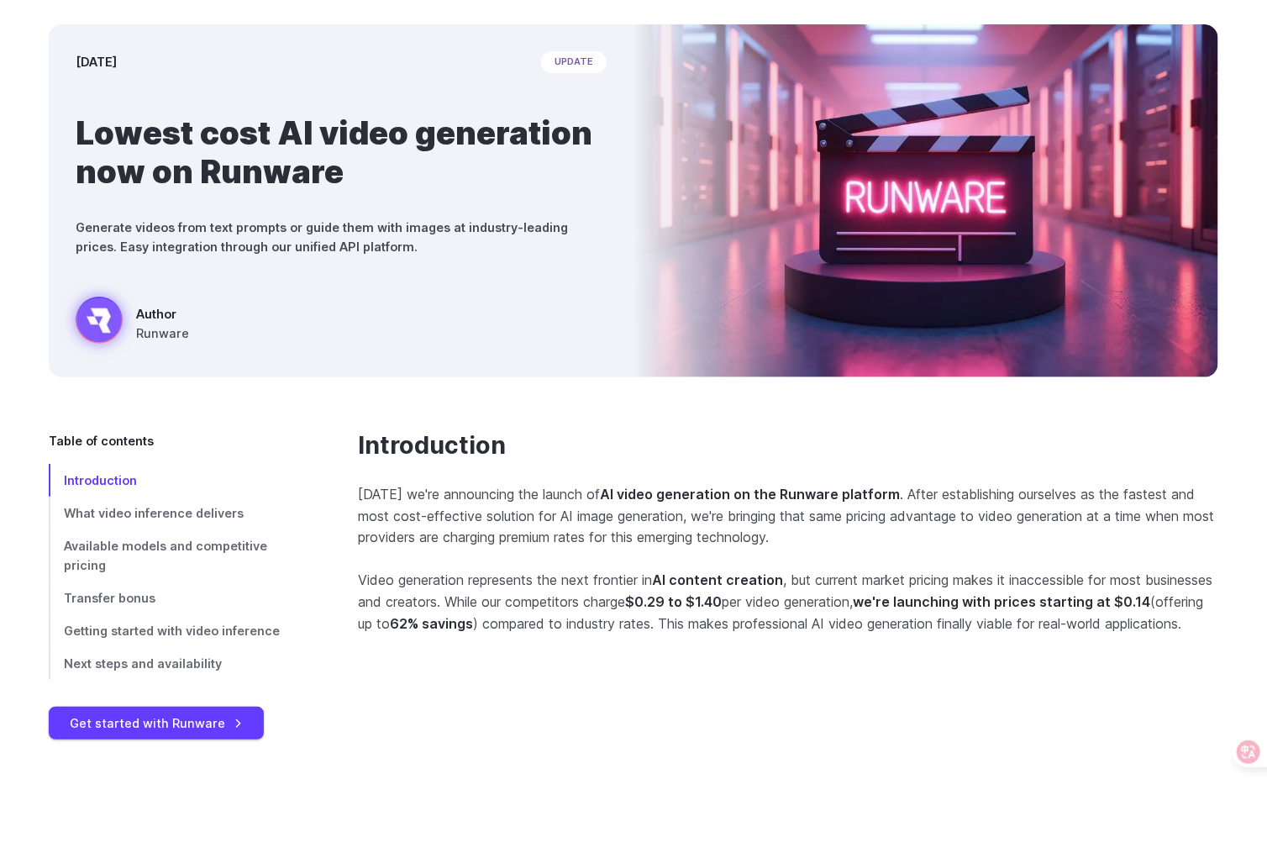
scroll to position [167, 0]
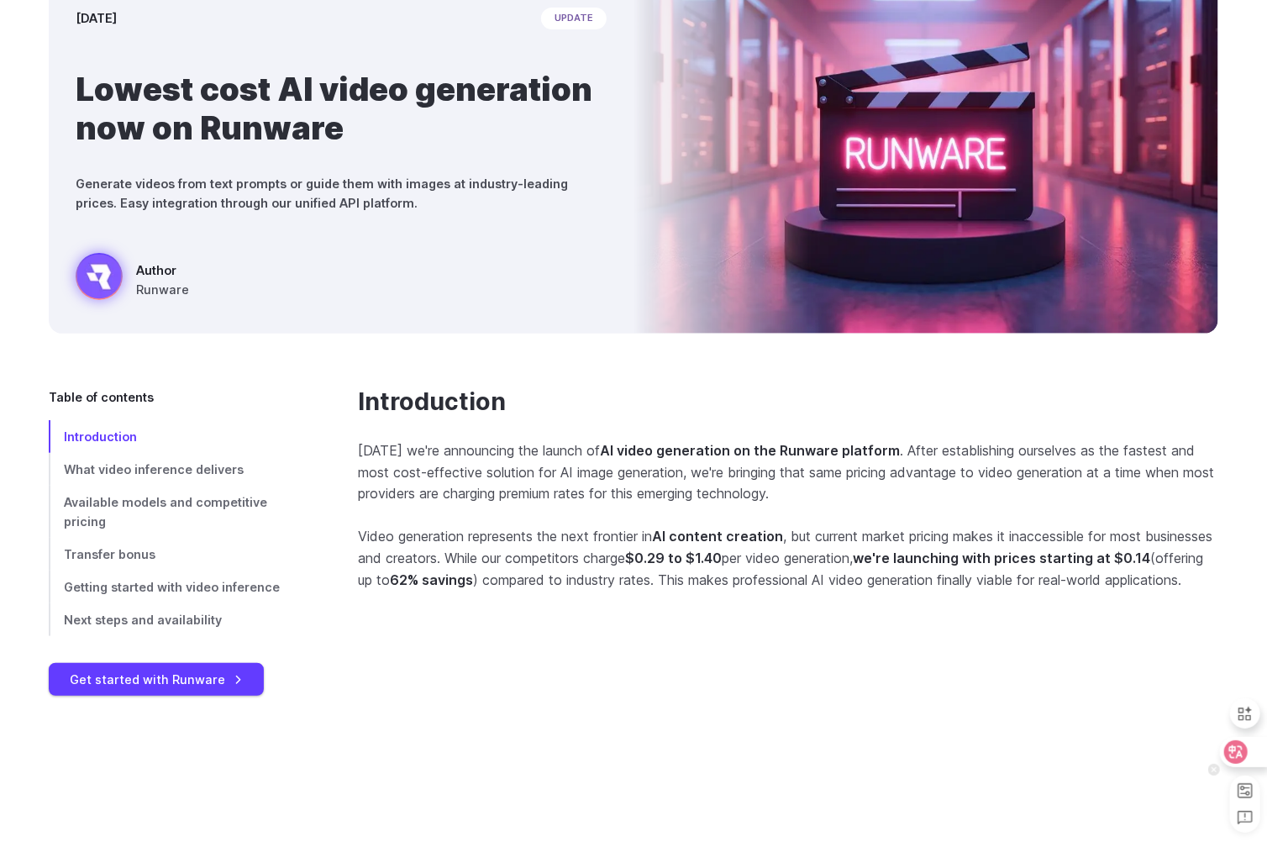
click at [1258, 750] on div at bounding box center [1242, 752] width 45 height 30
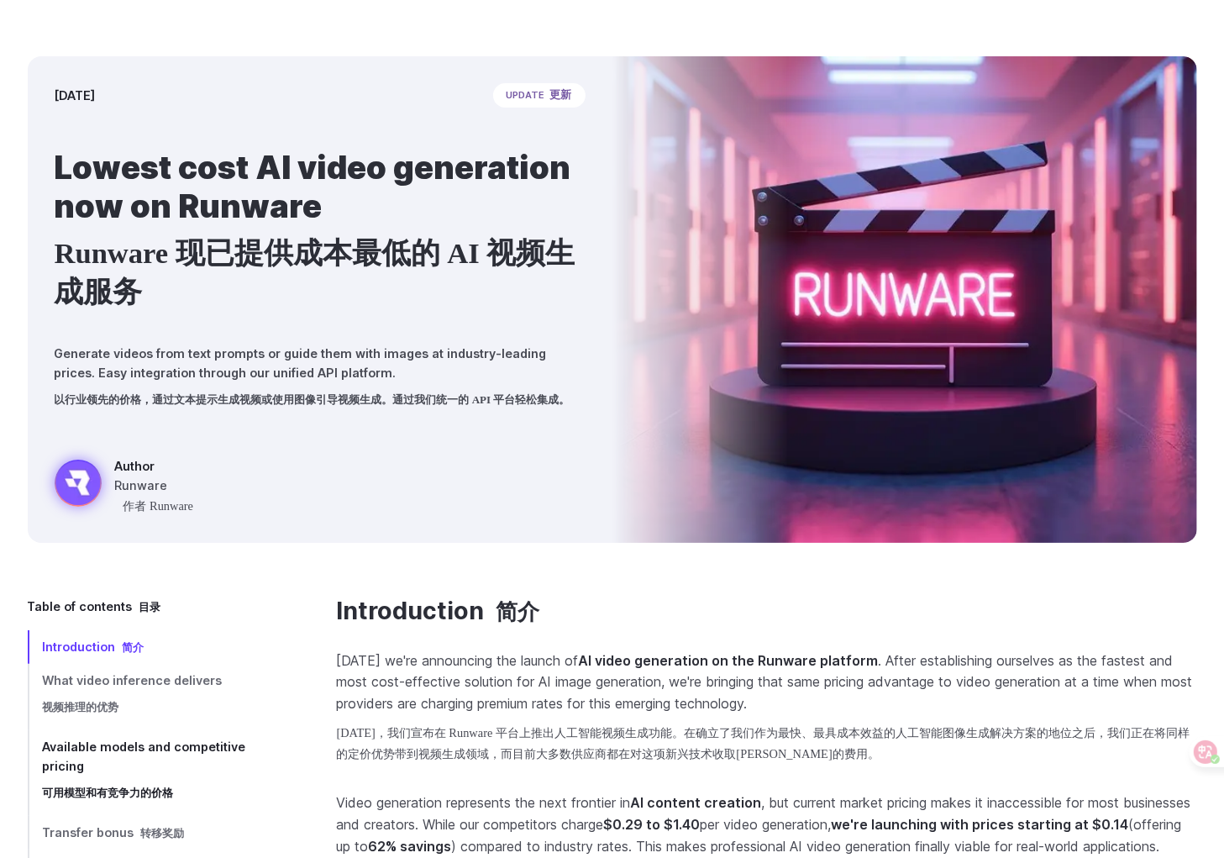
scroll to position [0, 0]
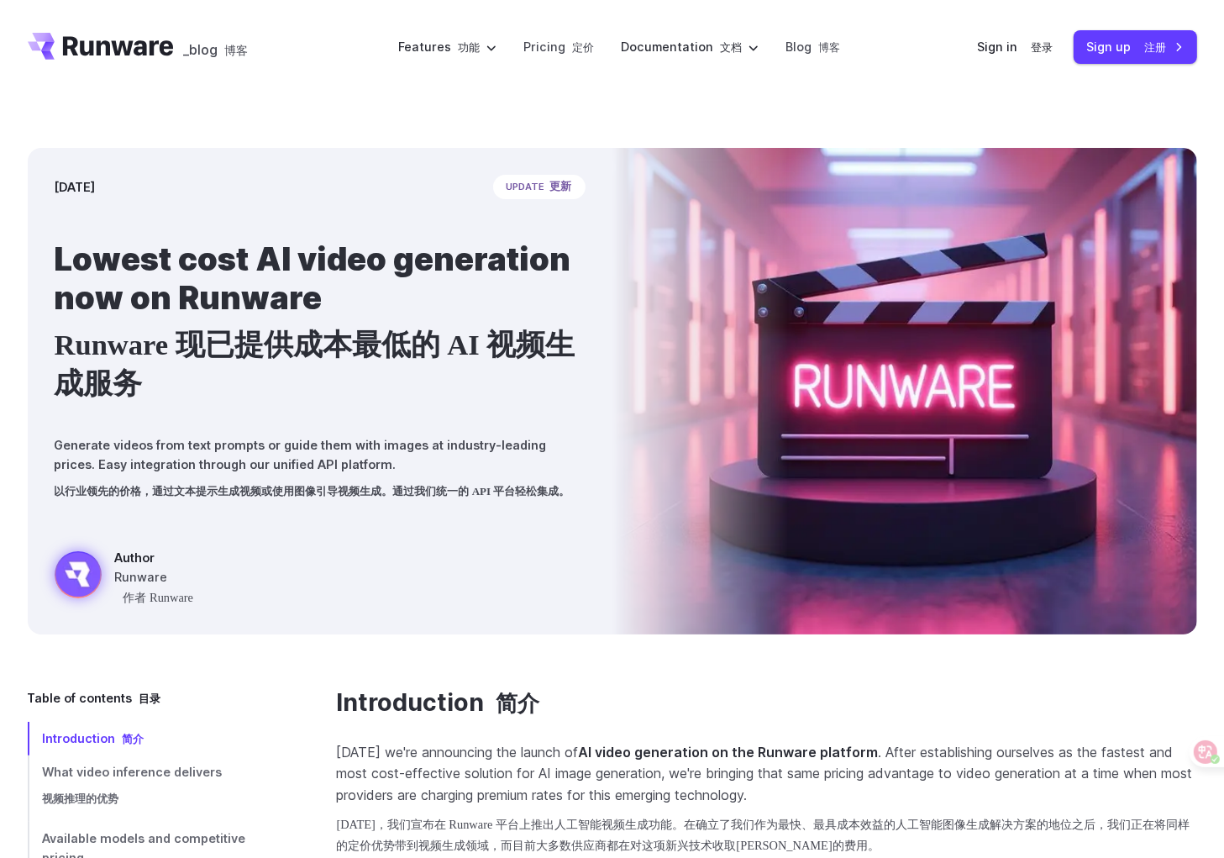
click at [96, 43] on icon "Go to /" at bounding box center [118, 45] width 111 height 19
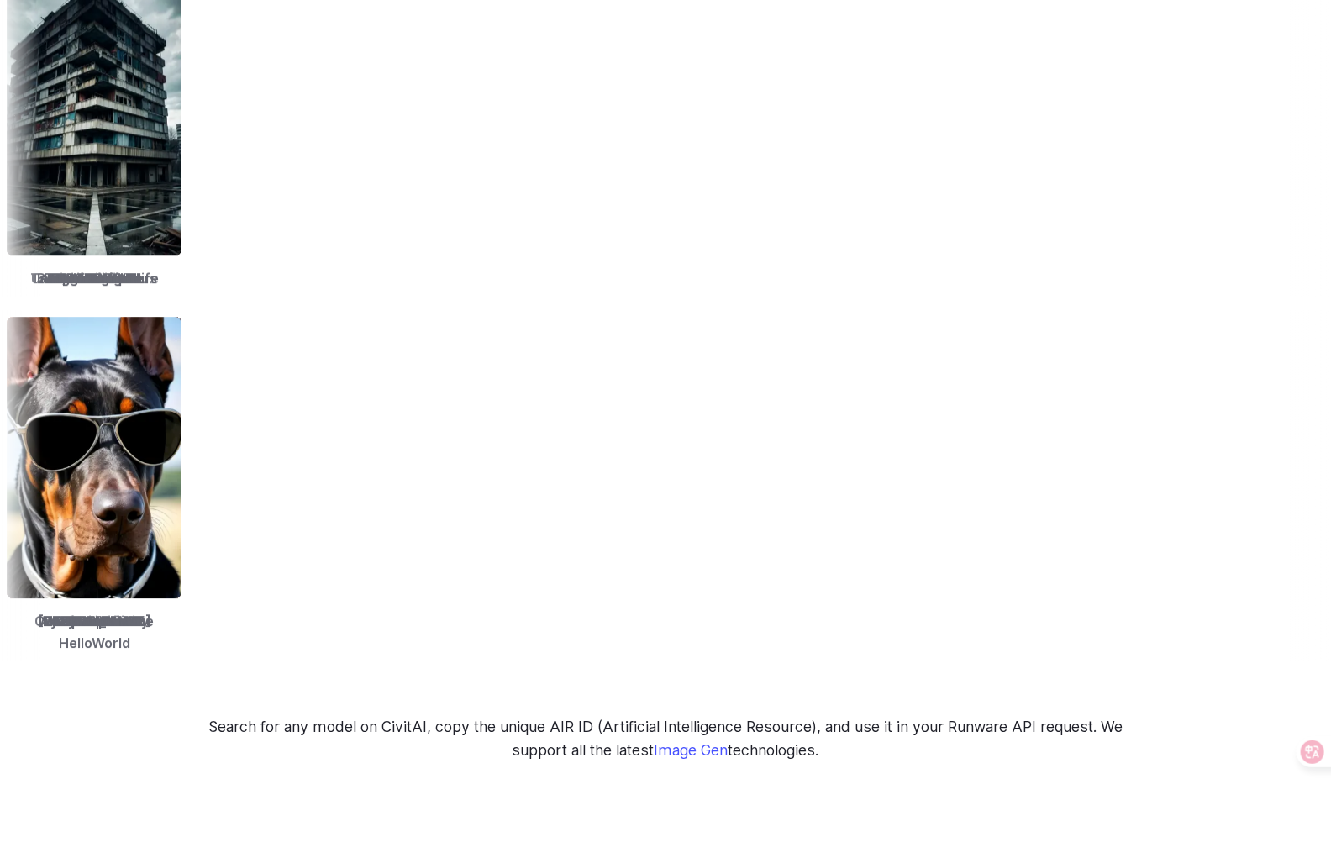
scroll to position [2178, 0]
